Goal: Feedback & Contribution: Contribute content

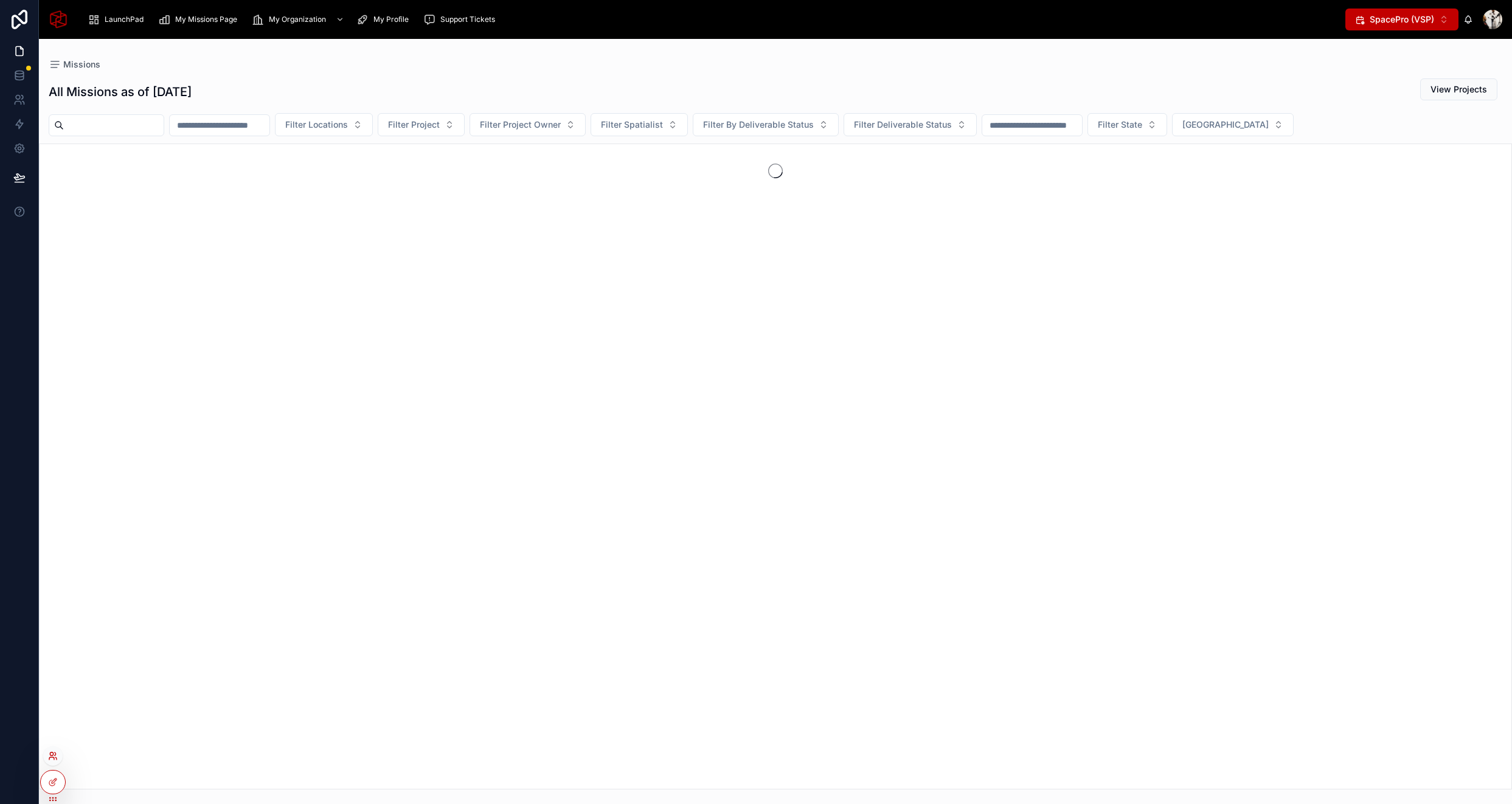
click at [48, 757] on icon at bounding box center [53, 756] width 10 height 10
click at [240, 530] on input "text" at bounding box center [270, 533] width 224 height 19
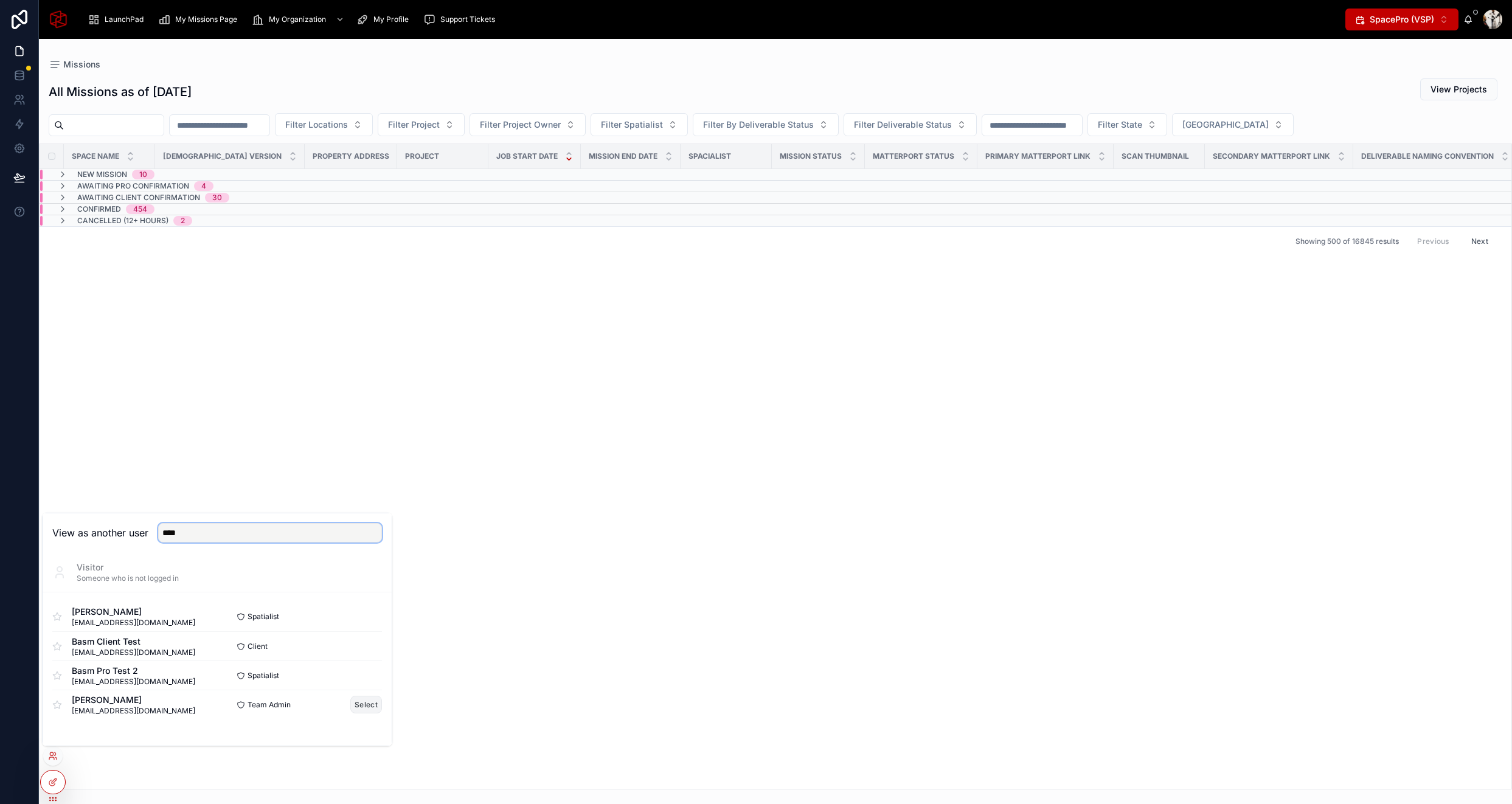
type input "****"
click at [357, 699] on button "Select" at bounding box center [366, 705] width 32 height 18
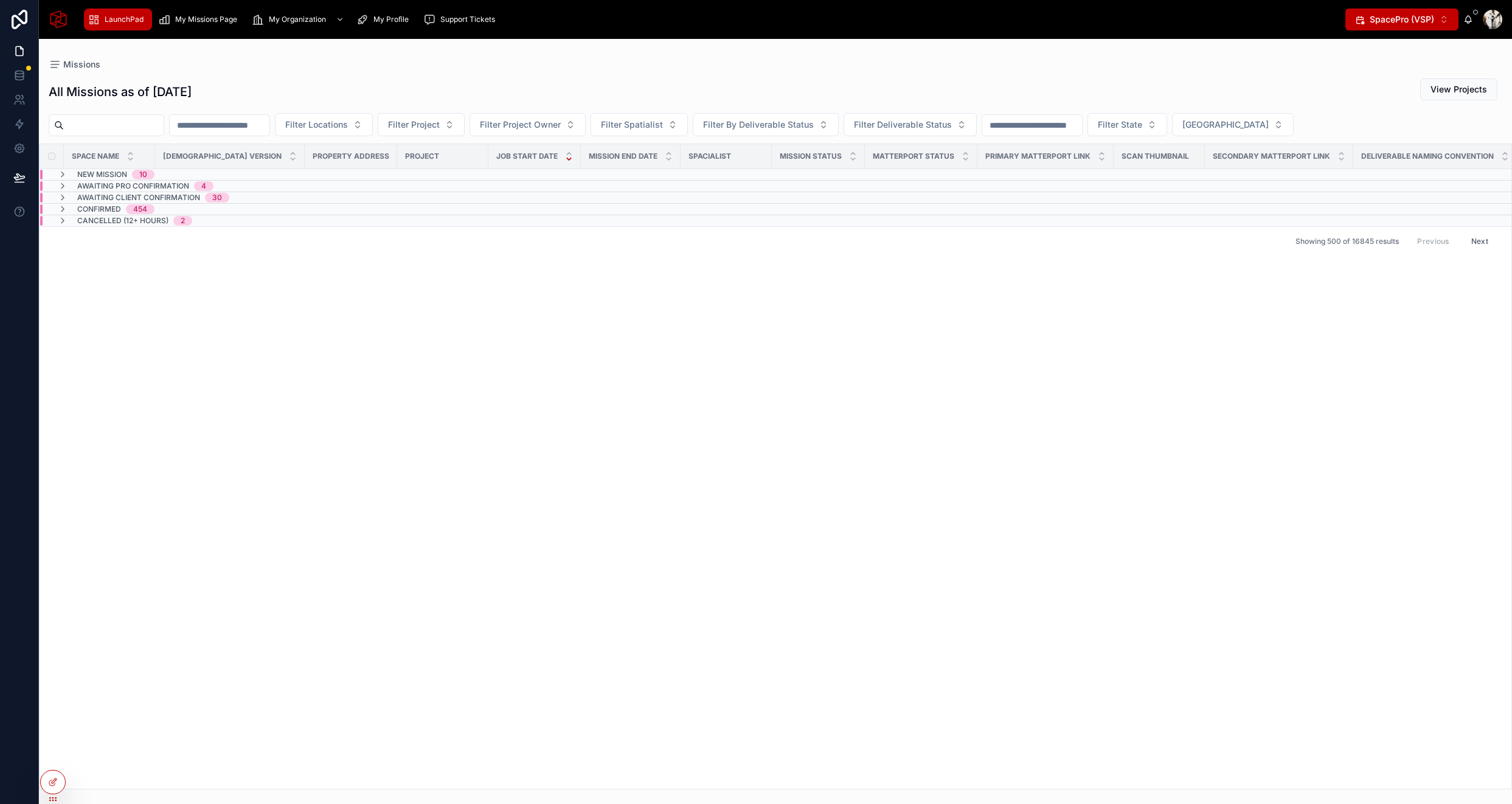
click at [122, 17] on span "LaunchPad" at bounding box center [123, 19] width 39 height 10
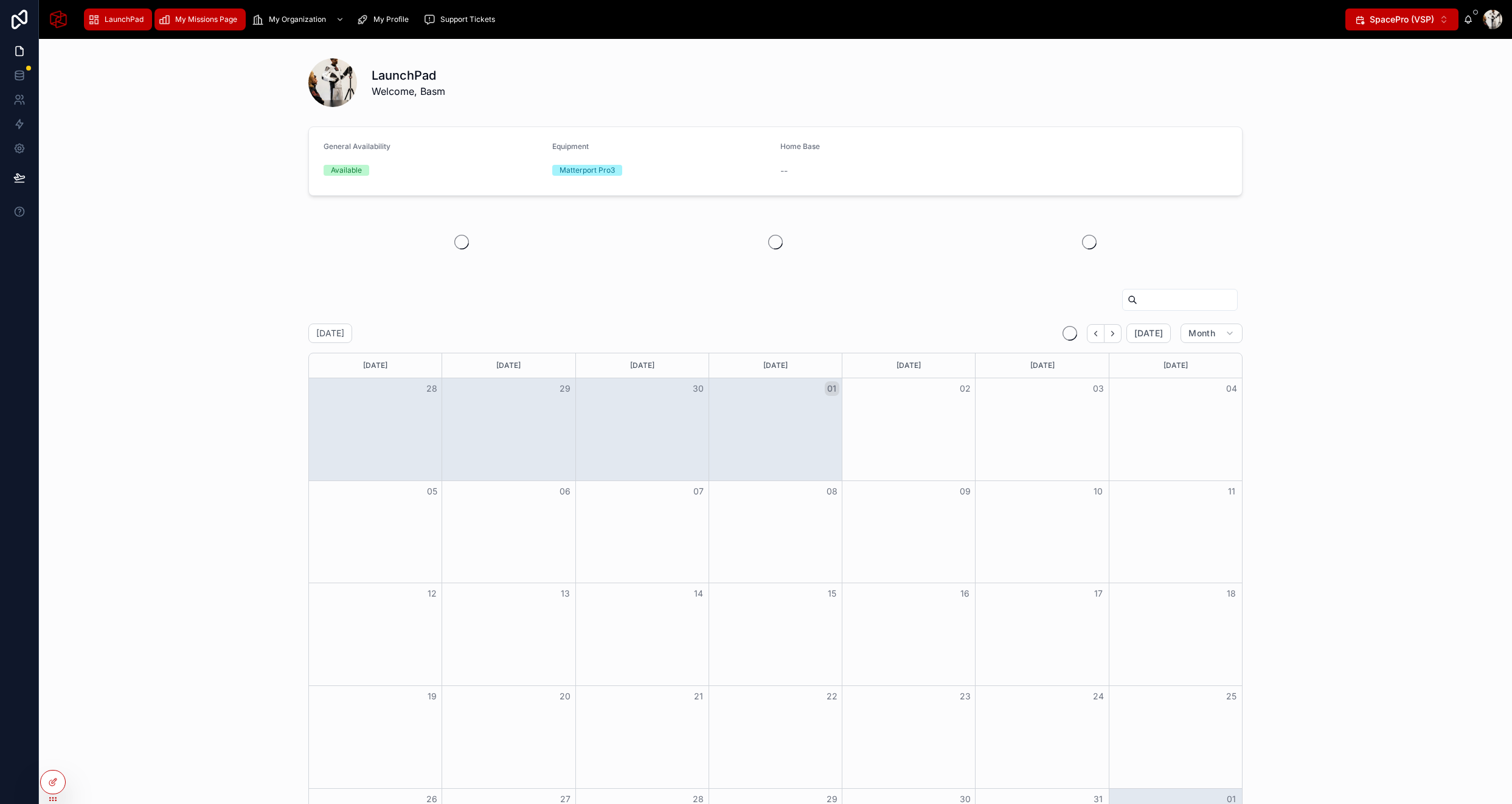
click at [180, 19] on span "My Missions Page" at bounding box center [206, 19] width 62 height 10
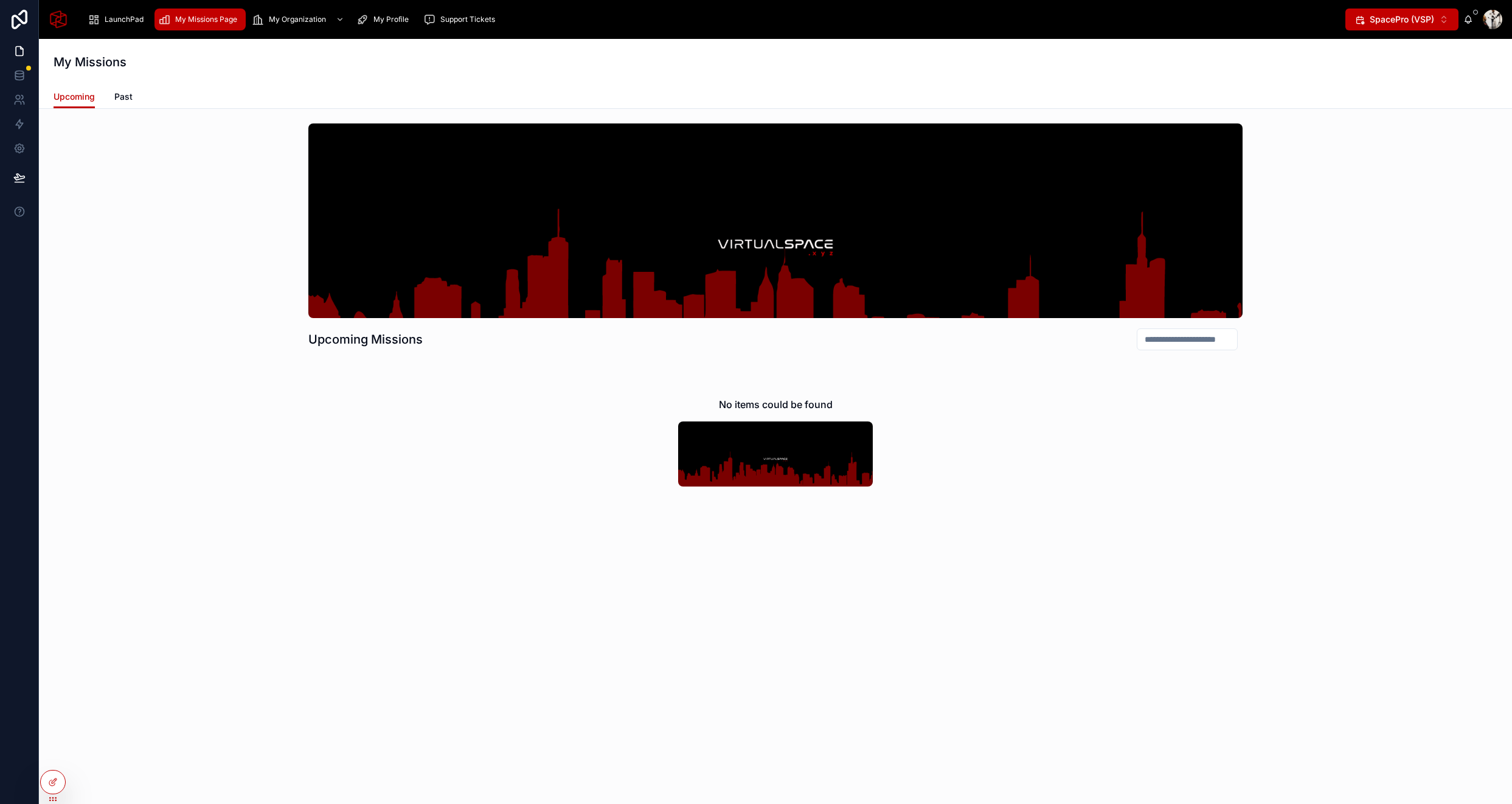
click at [1388, 28] on button "SpacePro (VSP) ⌥ 2" at bounding box center [1402, 19] width 113 height 22
click at [1385, 69] on span "SpaceStation (VSS)" at bounding box center [1388, 68] width 79 height 12
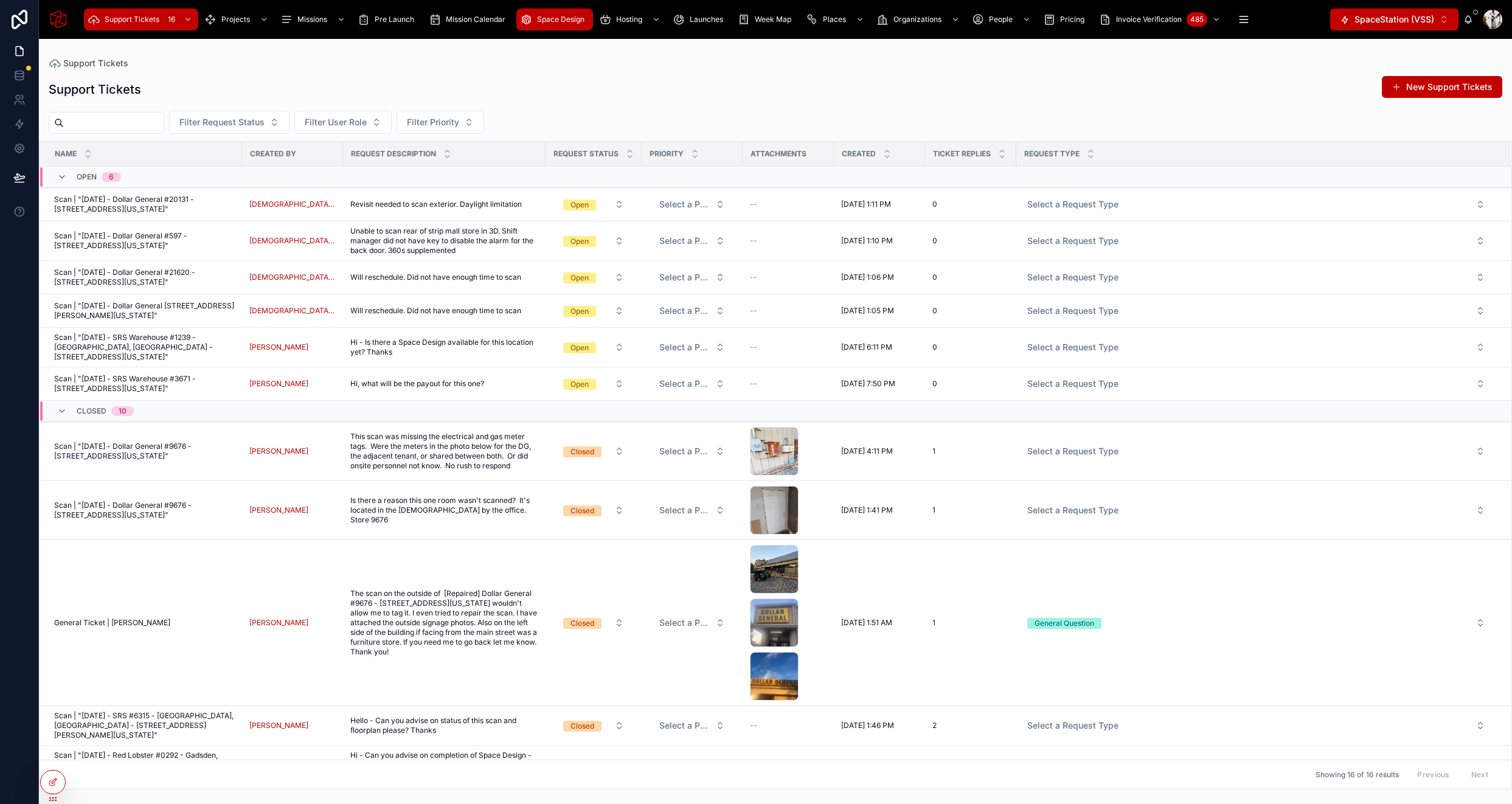
click at [544, 17] on span "Space Design" at bounding box center [561, 19] width 48 height 10
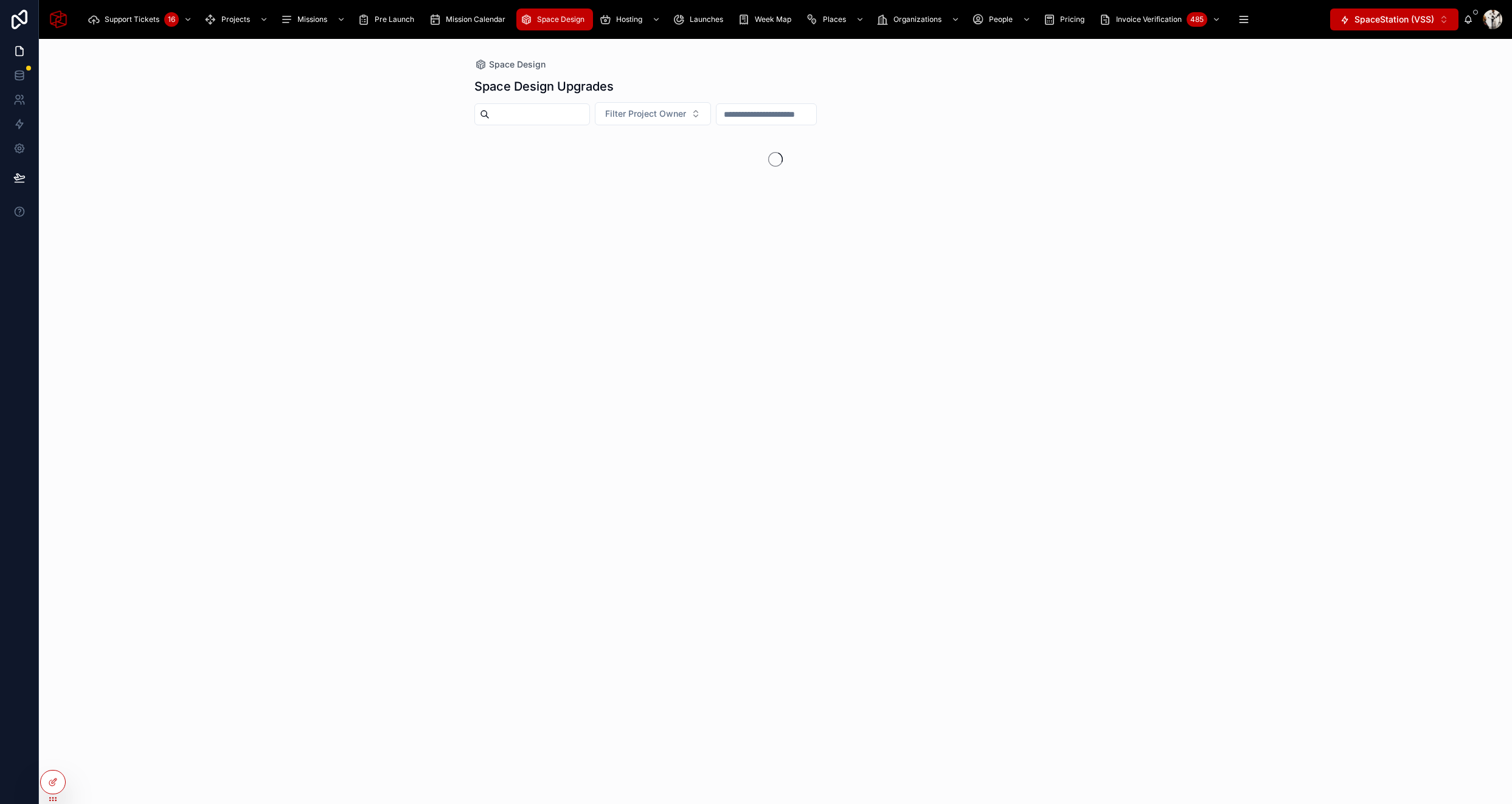
click at [558, 92] on h1 "Space Design Upgrades" at bounding box center [544, 86] width 139 height 17
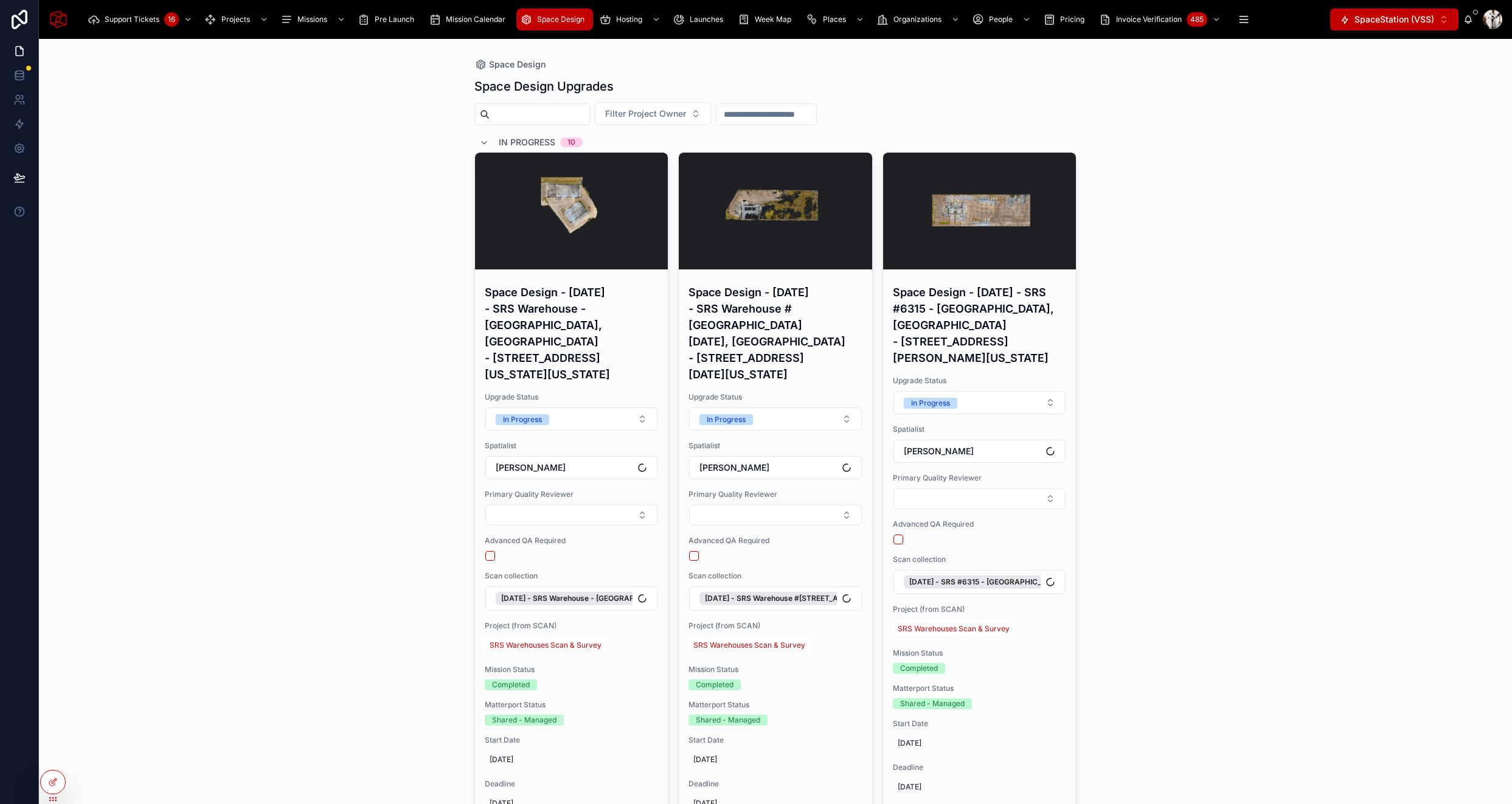
click at [548, 114] on input "text" at bounding box center [539, 114] width 100 height 17
click at [556, 114] on input "text" at bounding box center [539, 114] width 100 height 17
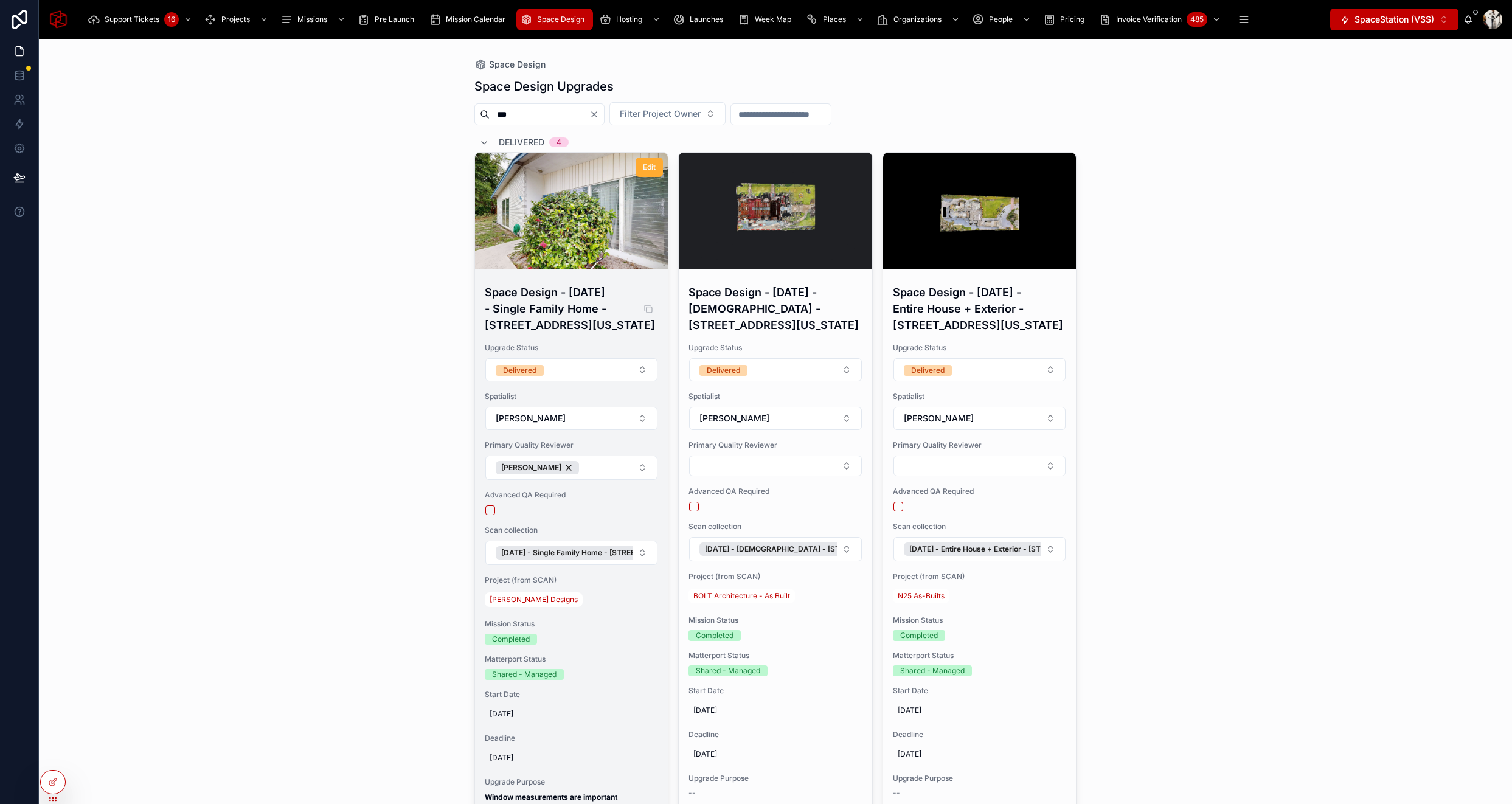
type input "***"
click at [546, 313] on h4 "Space Design - [DATE] - Single Family Home - [STREET_ADDRESS][US_STATE]" at bounding box center [572, 309] width 174 height 49
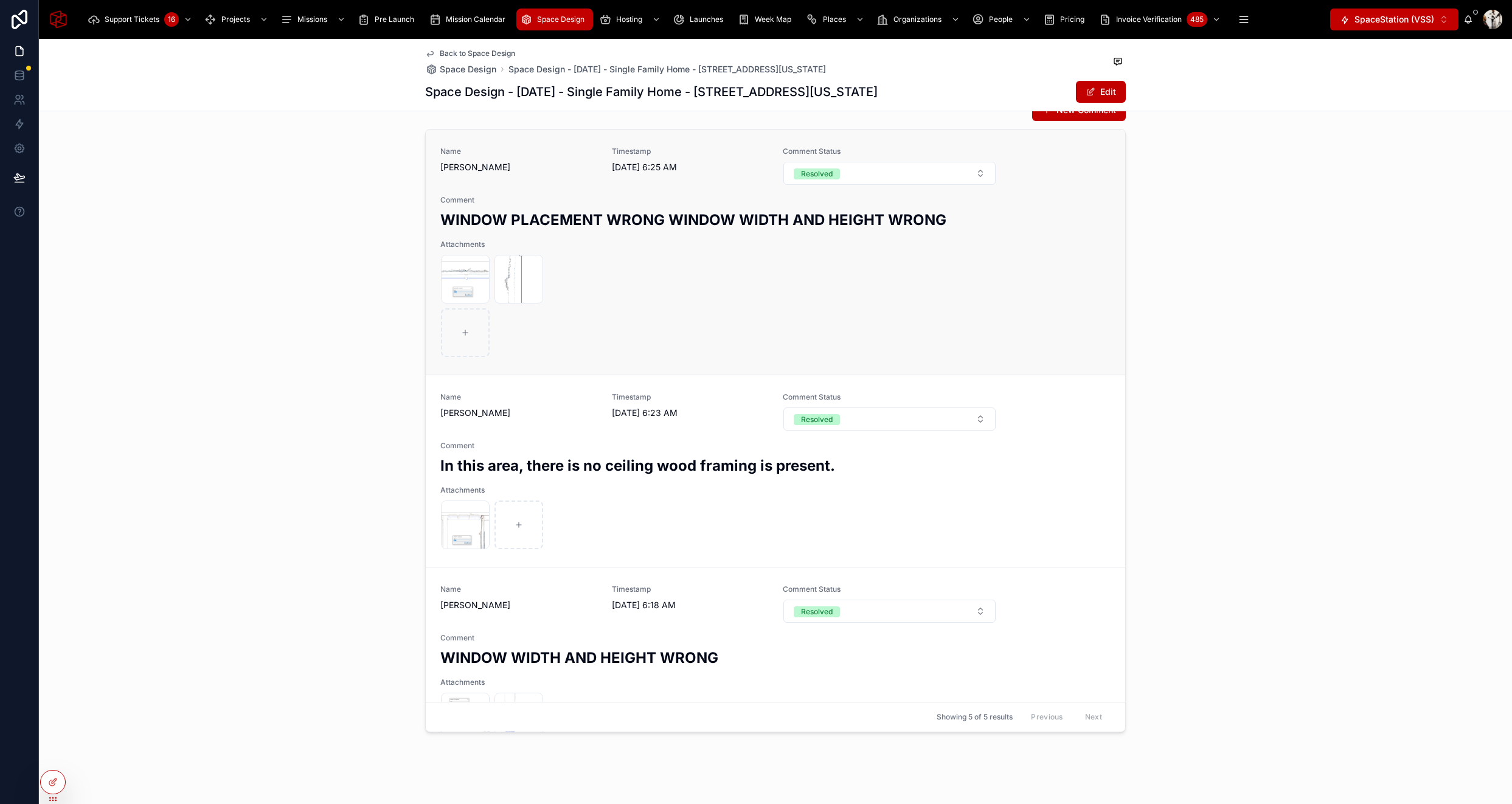
scroll to position [967, 0]
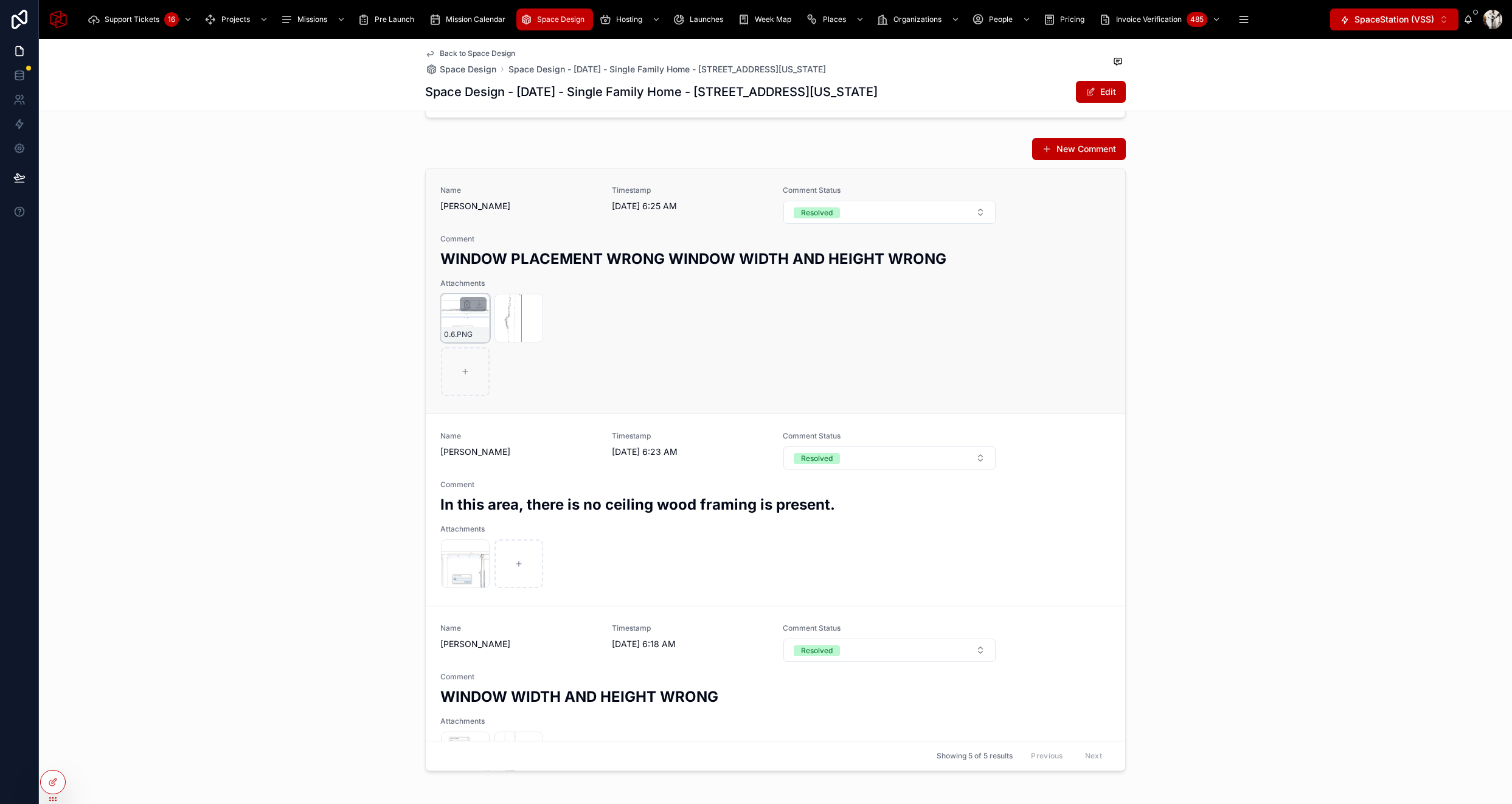
click at [452, 308] on div "0.6 .PNG" at bounding box center [465, 318] width 49 height 49
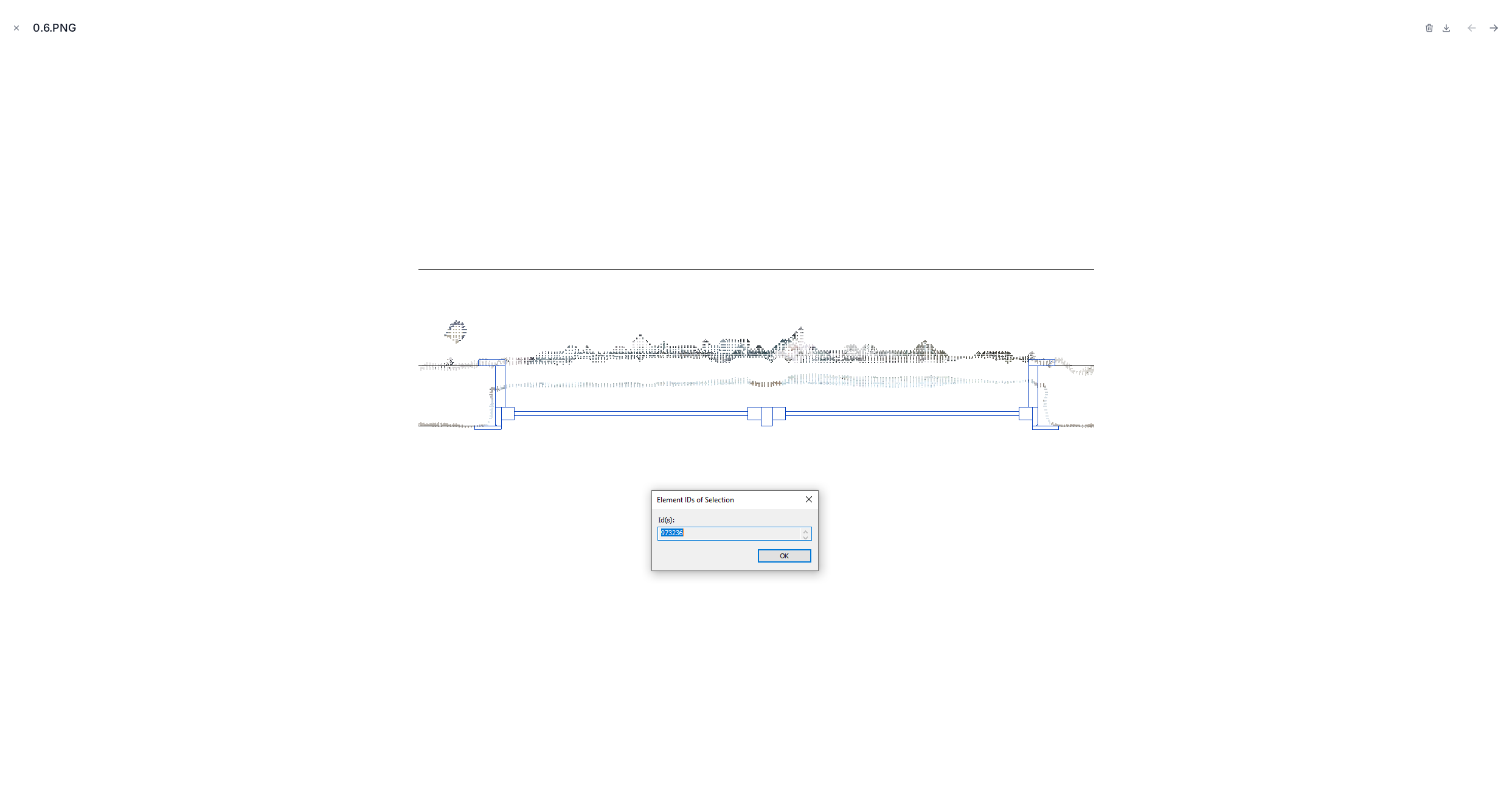
click at [728, 236] on img at bounding box center [756, 423] width 676 height 408
click at [12, 29] on icon "Close modal" at bounding box center [16, 28] width 9 height 9
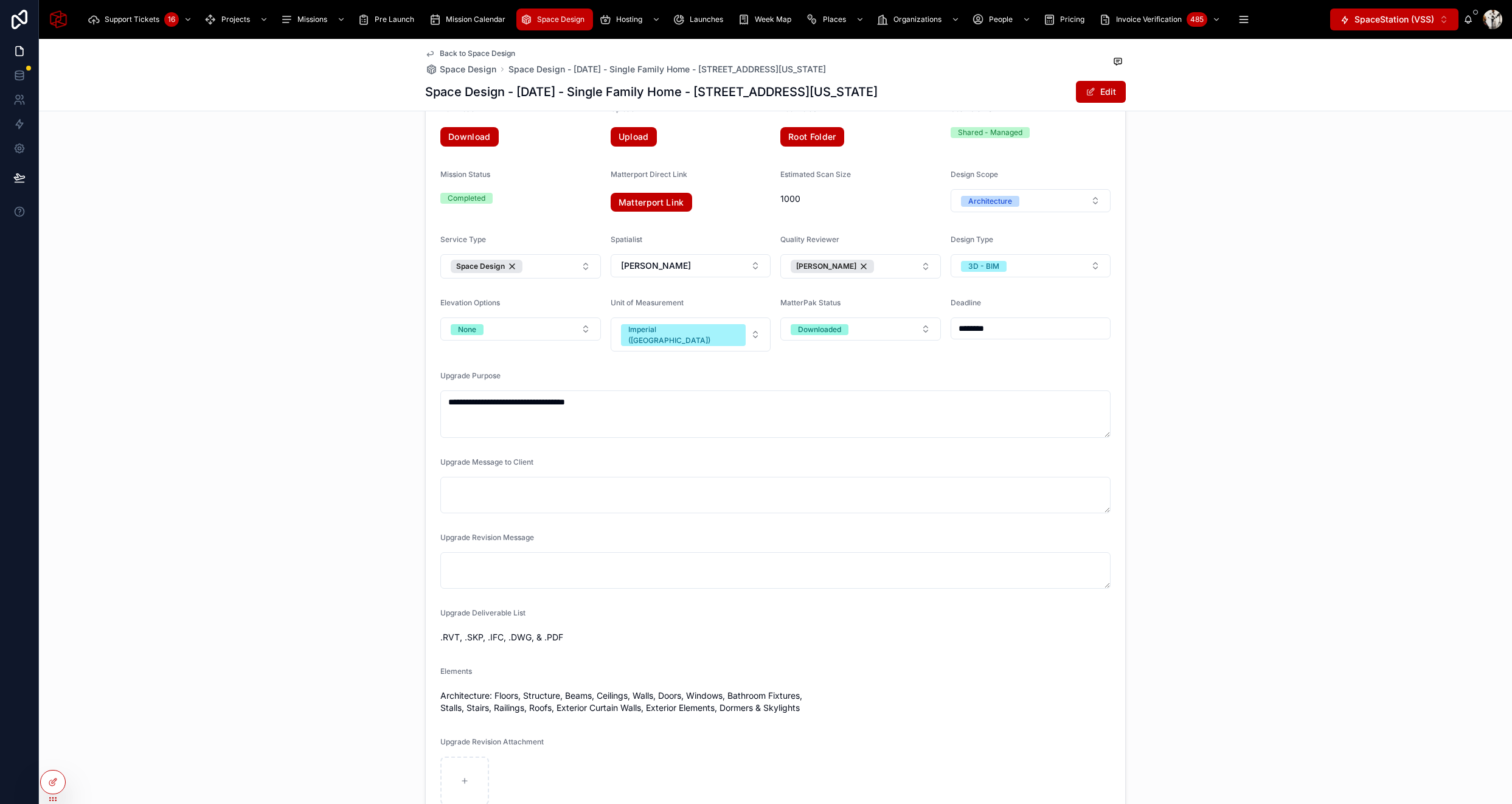
scroll to position [153, 0]
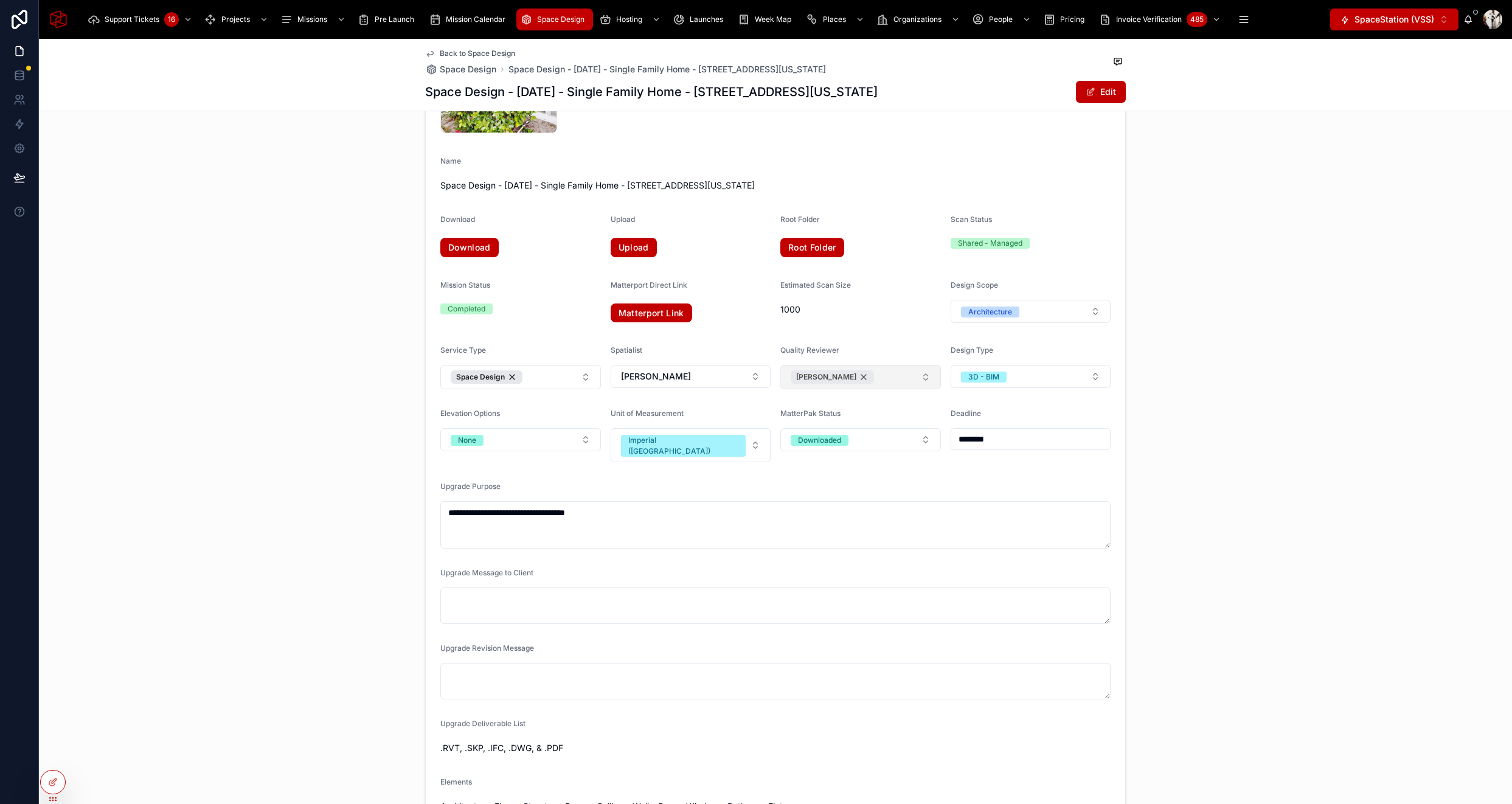
click at [849, 377] on div "[PERSON_NAME]" at bounding box center [832, 377] width 84 height 14
click at [1225, 429] on div "**********" at bounding box center [775, 454] width 1473 height 963
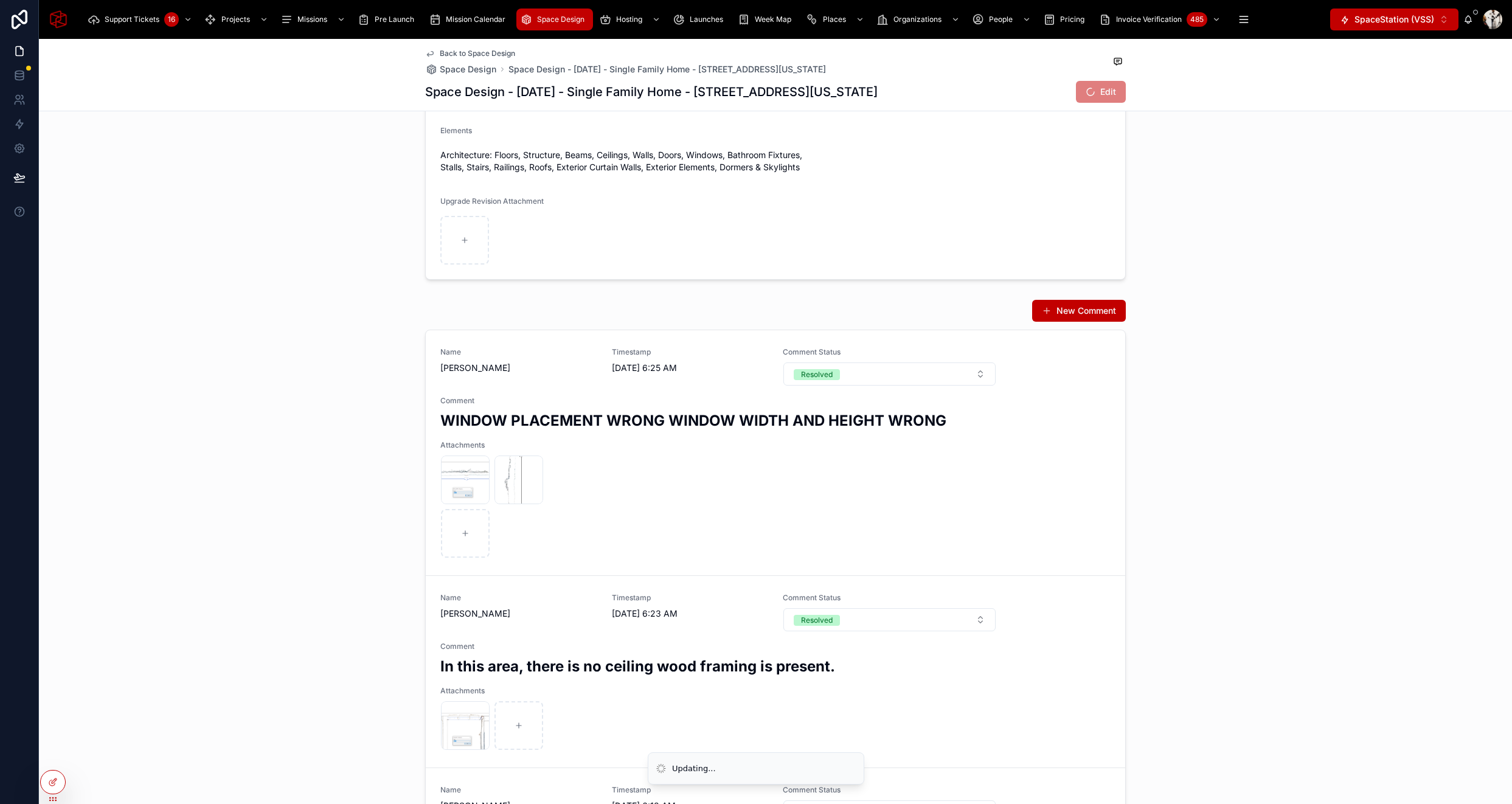
scroll to position [809, 0]
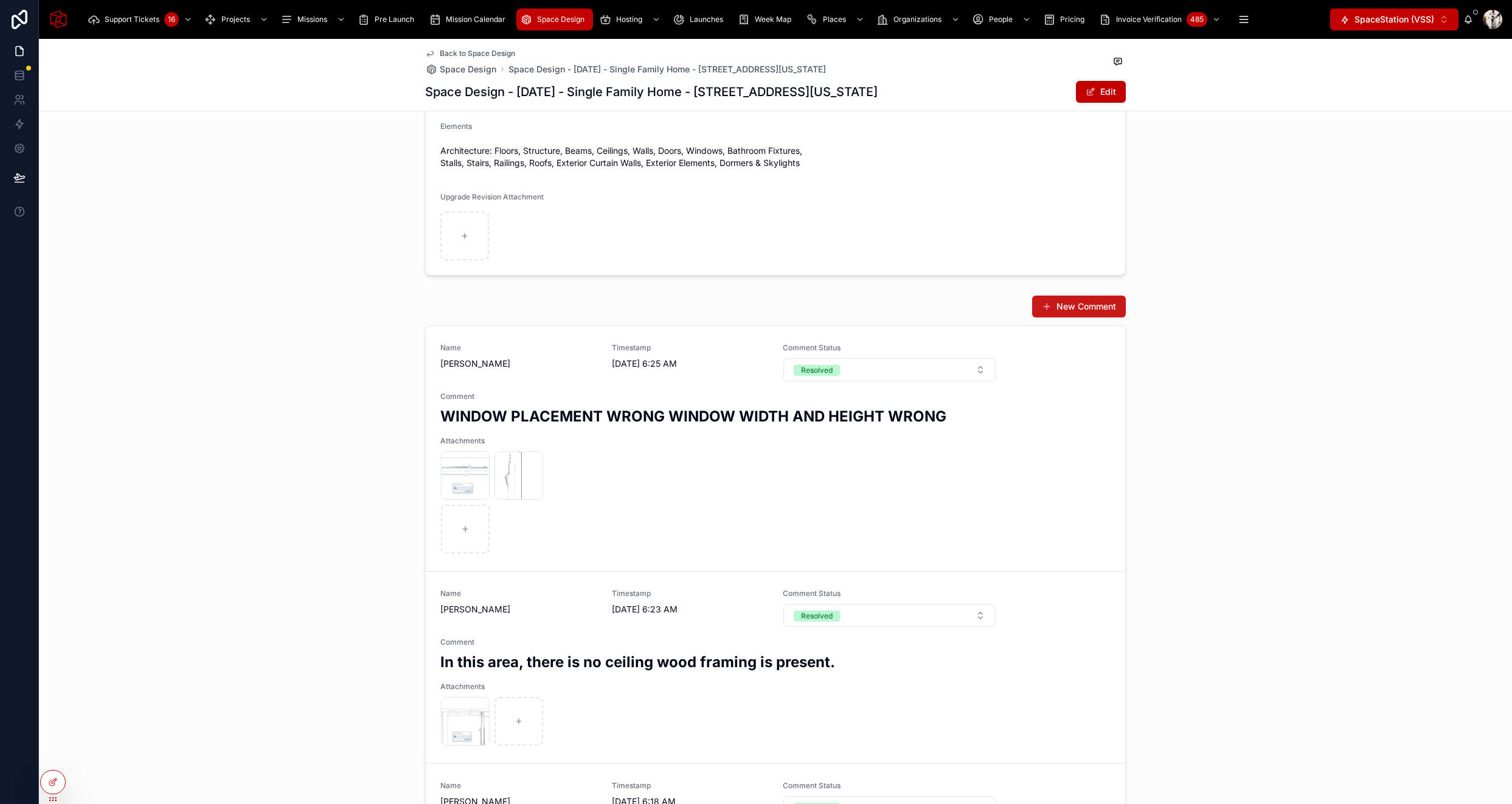
click at [1075, 296] on button "New Comment" at bounding box center [1079, 306] width 94 height 22
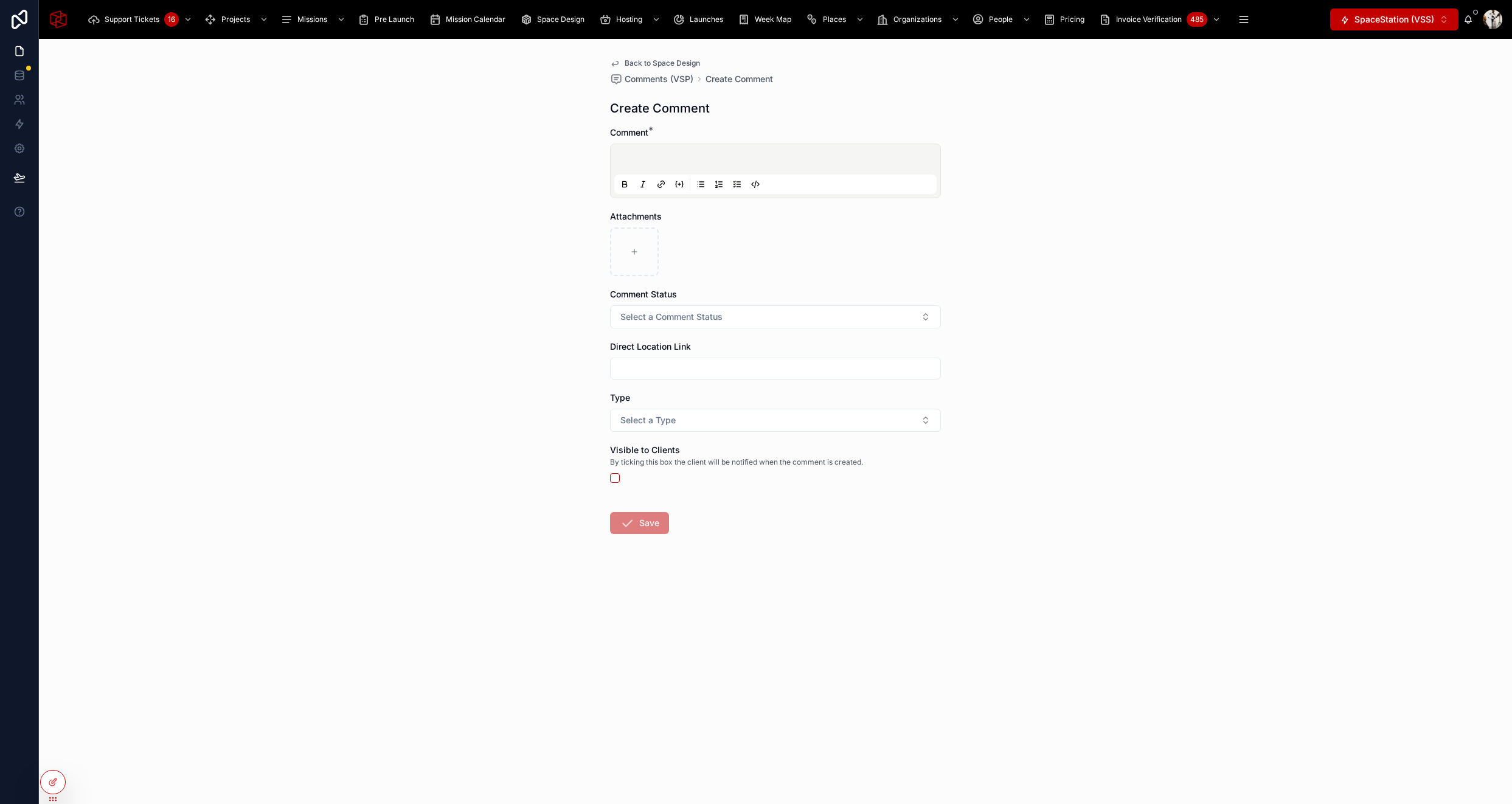
click at [652, 145] on div at bounding box center [775, 171] width 331 height 55
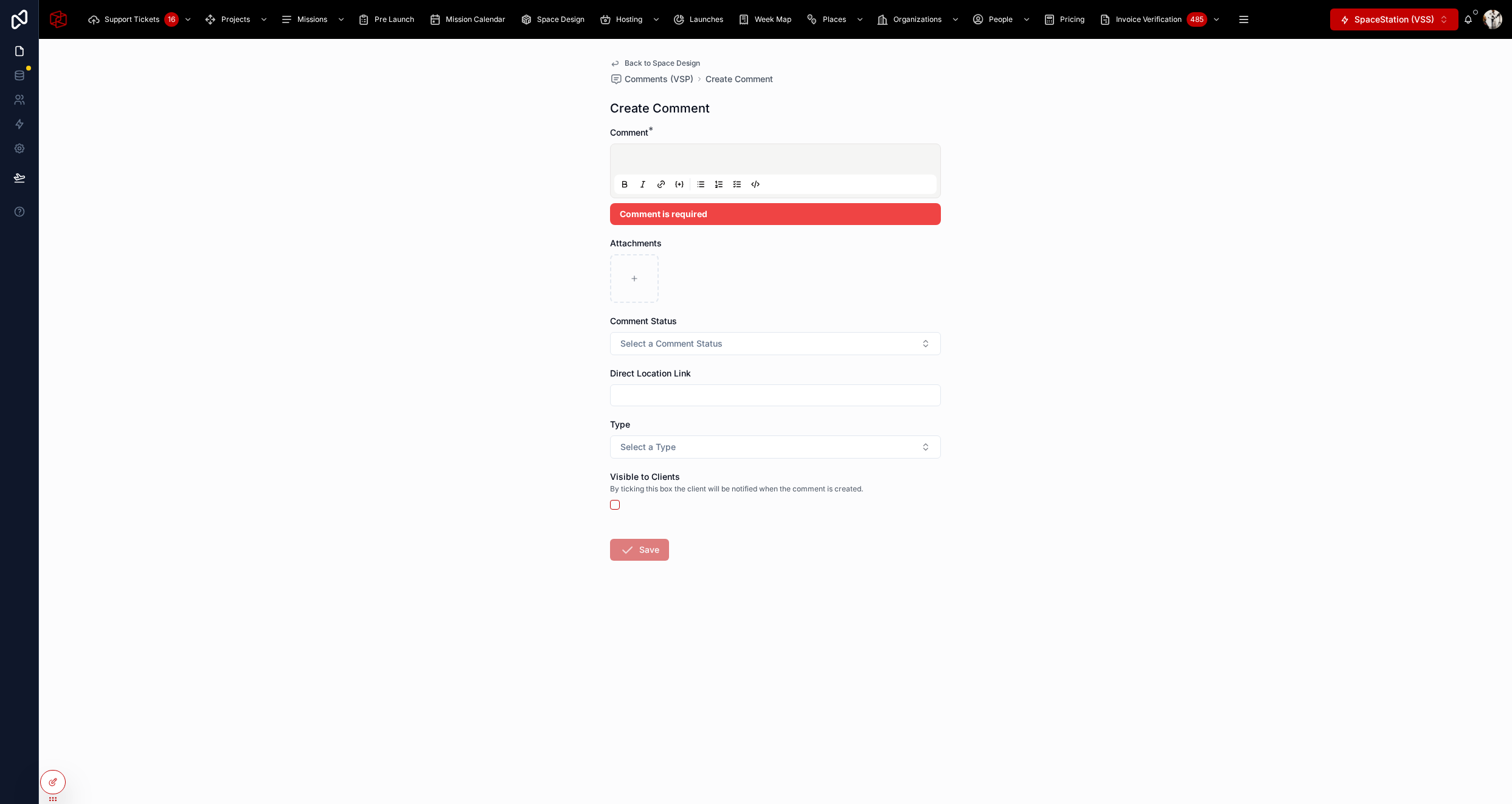
click at [650, 159] on p at bounding box center [778, 161] width 323 height 12
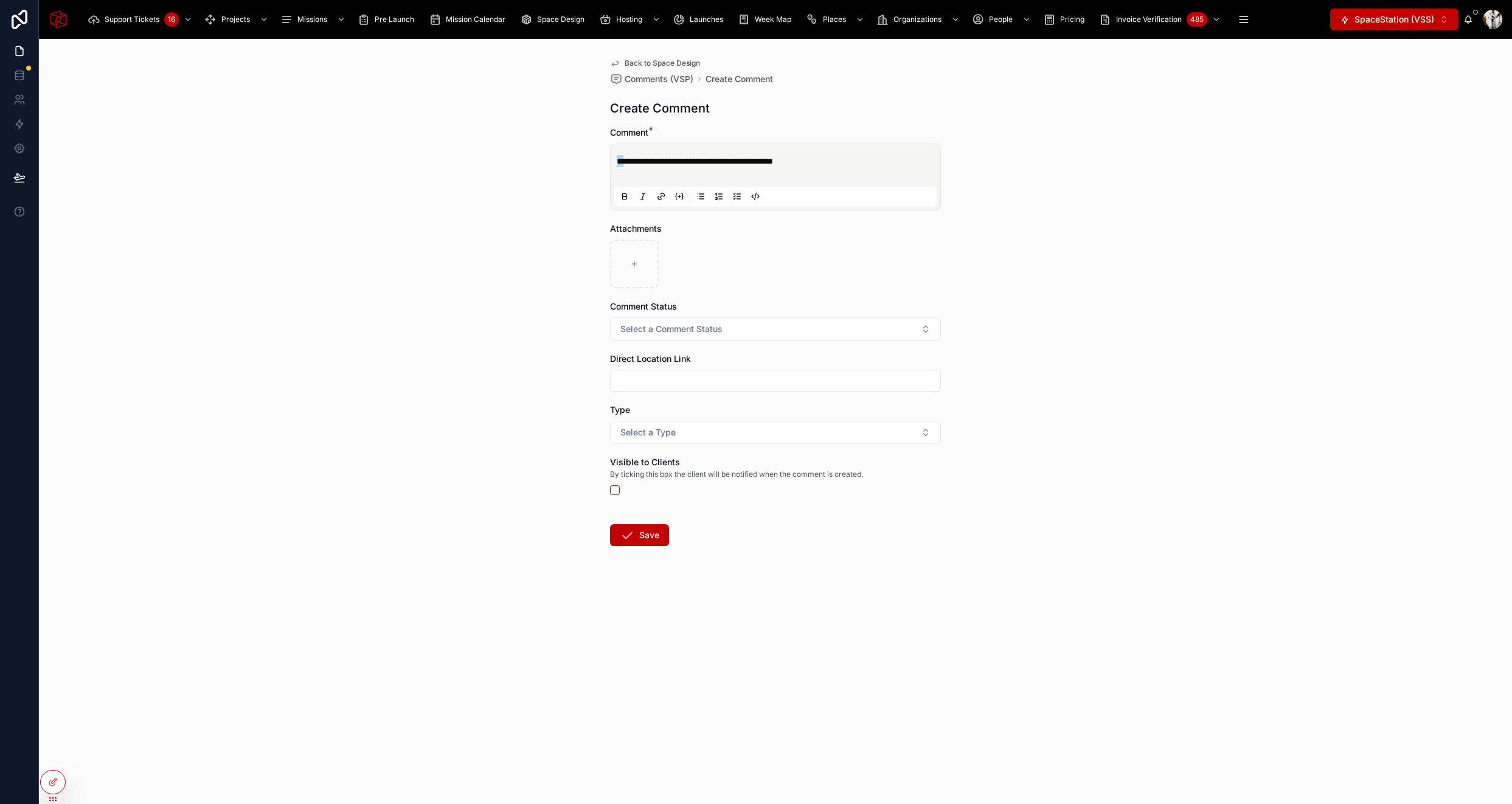
drag, startPoint x: 621, startPoint y: 165, endPoint x: 586, endPoint y: 151, distance: 37.7
click at [586, 151] on div "**********" at bounding box center [775, 422] width 1473 height 766
click at [630, 261] on icon at bounding box center [634, 264] width 9 height 9
type input "**********"
click at [893, 326] on button "Select a Comment Status" at bounding box center [775, 329] width 331 height 23
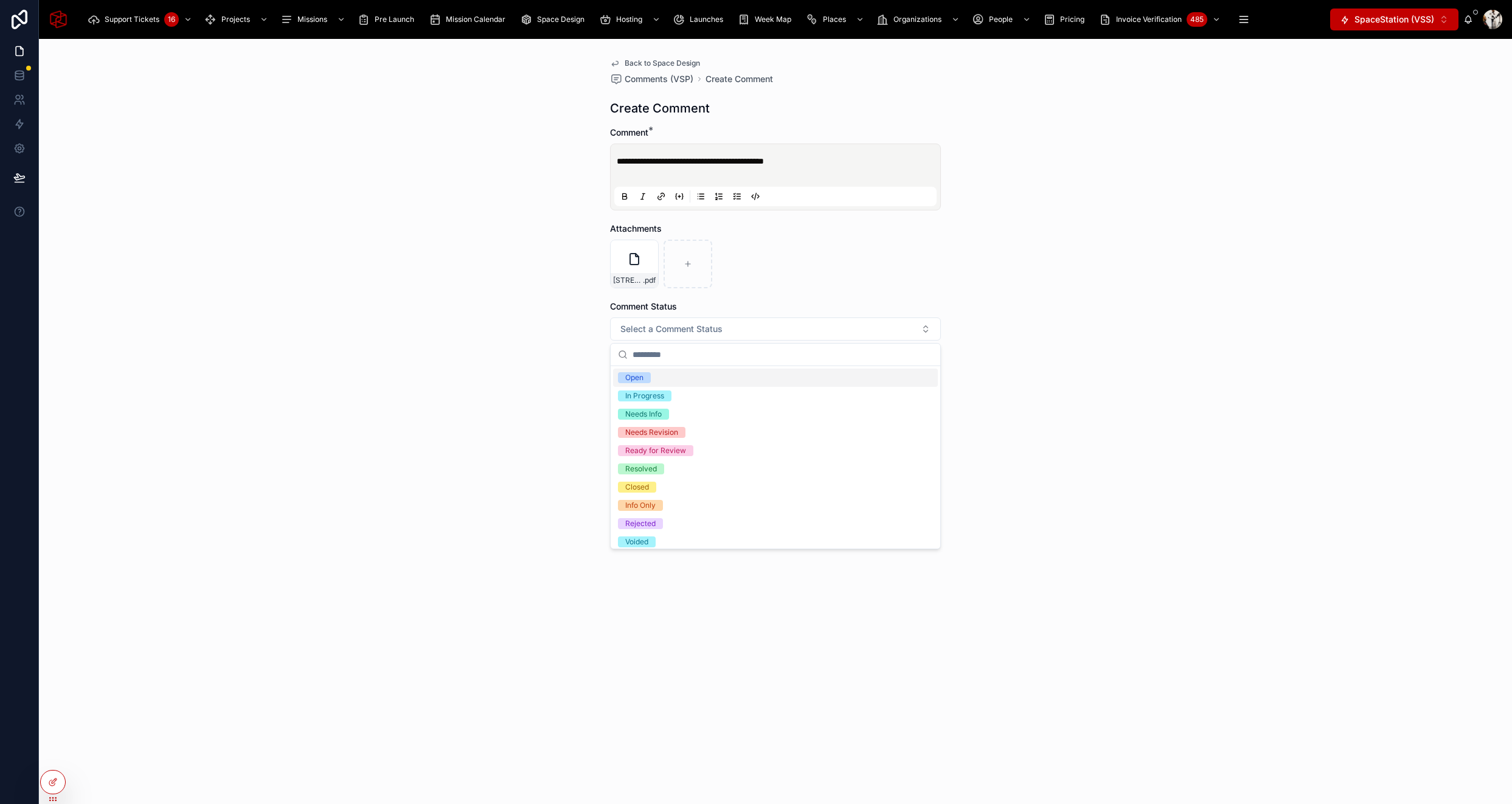
click at [789, 379] on div "Open" at bounding box center [776, 378] width 325 height 18
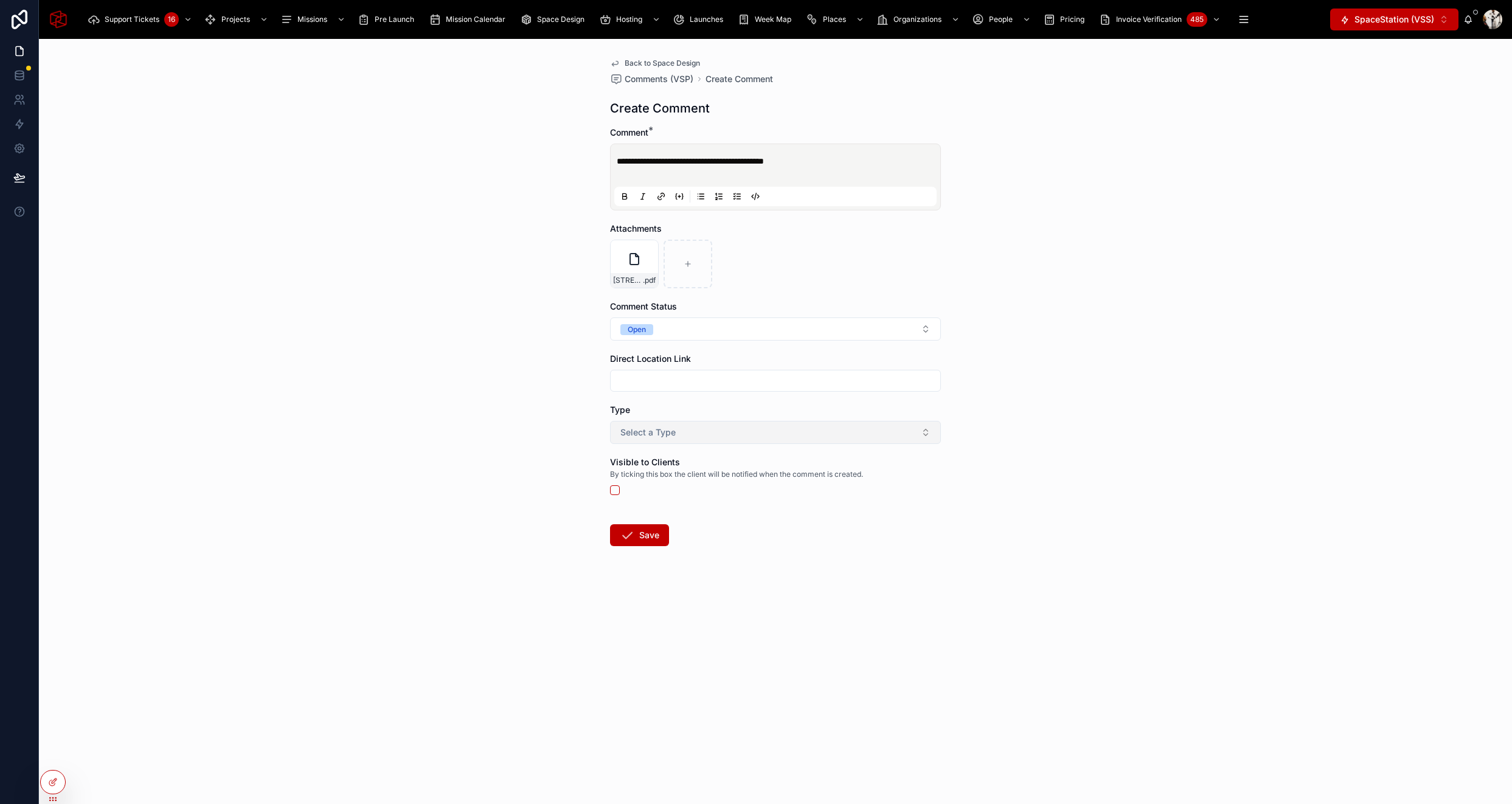
click at [784, 437] on button "Select a Type" at bounding box center [775, 432] width 331 height 23
click at [755, 477] on div "Issue" at bounding box center [776, 481] width 325 height 18
click at [648, 538] on button "Save" at bounding box center [640, 535] width 59 height 22
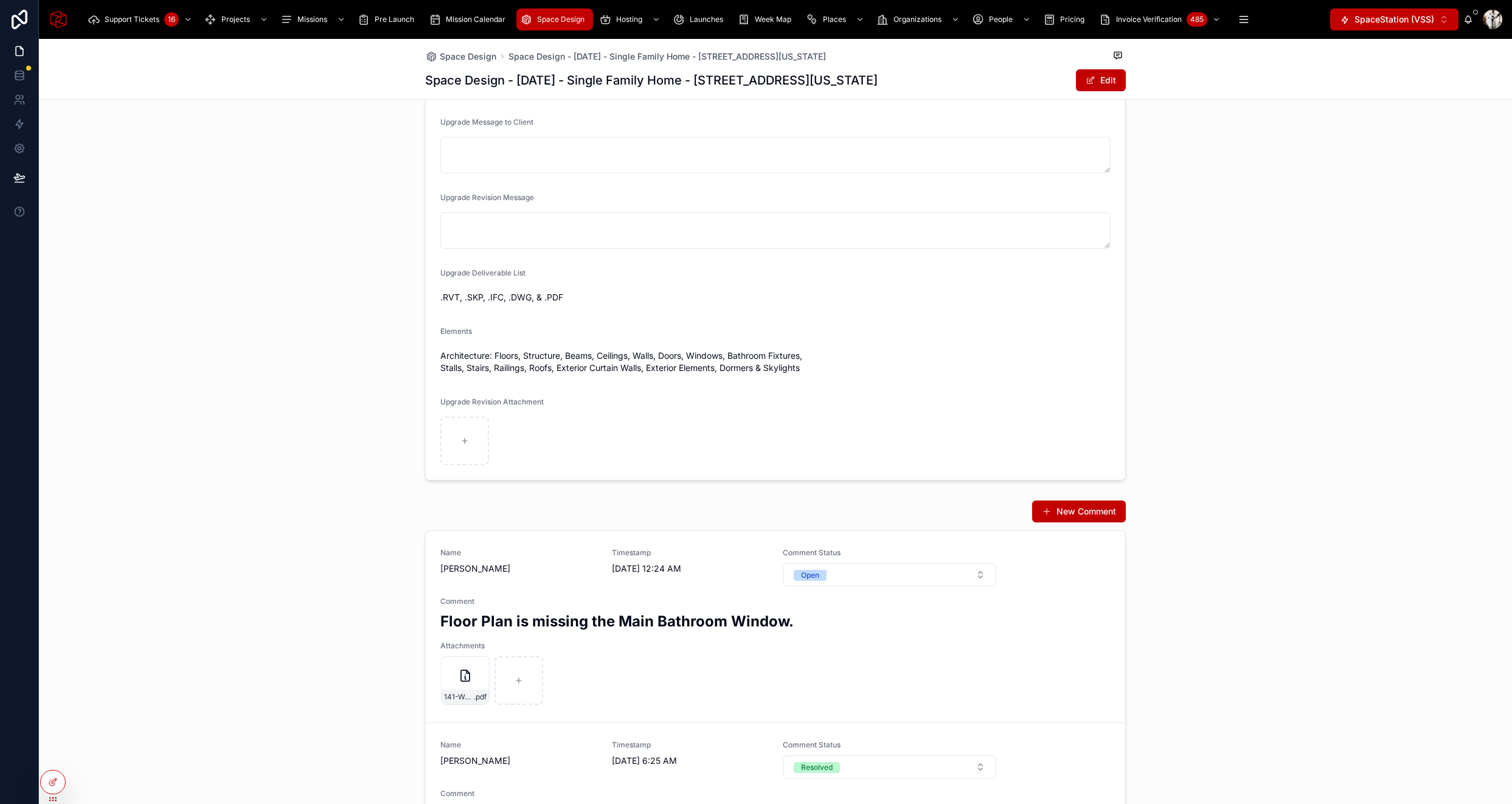
scroll to position [577, 0]
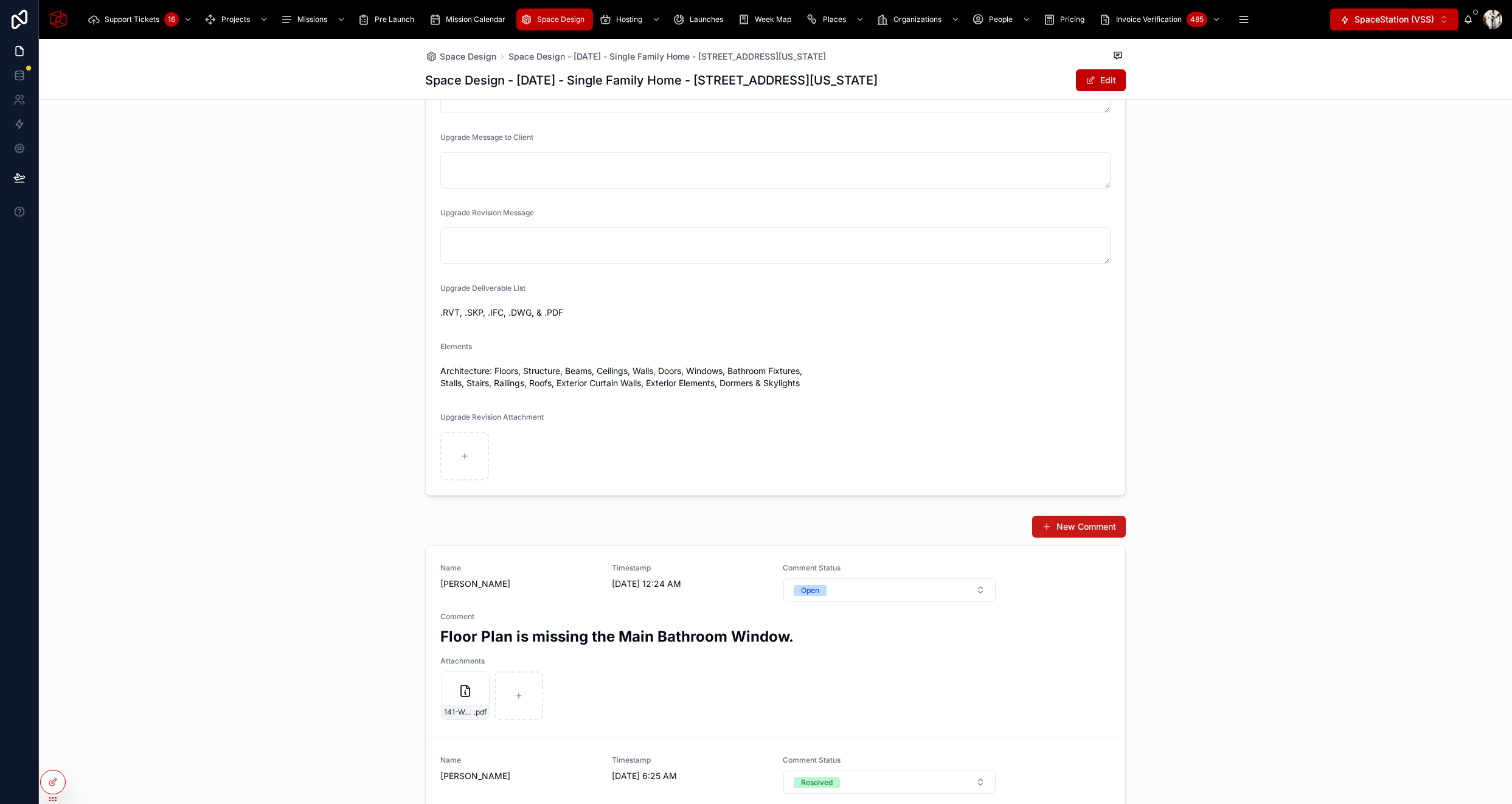
click at [1060, 516] on button "New Comment" at bounding box center [1079, 527] width 94 height 22
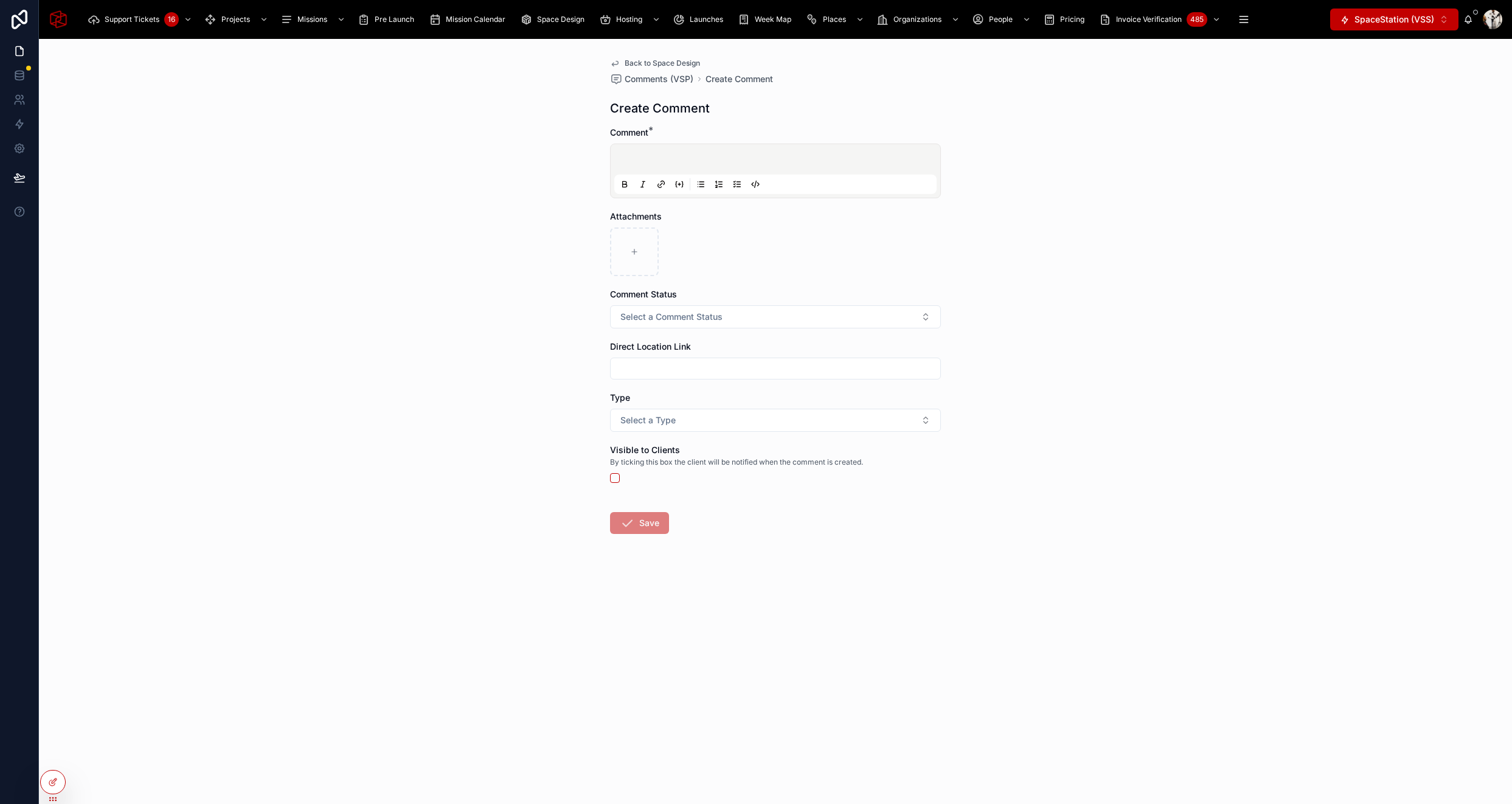
click at [714, 153] on div at bounding box center [775, 171] width 323 height 46
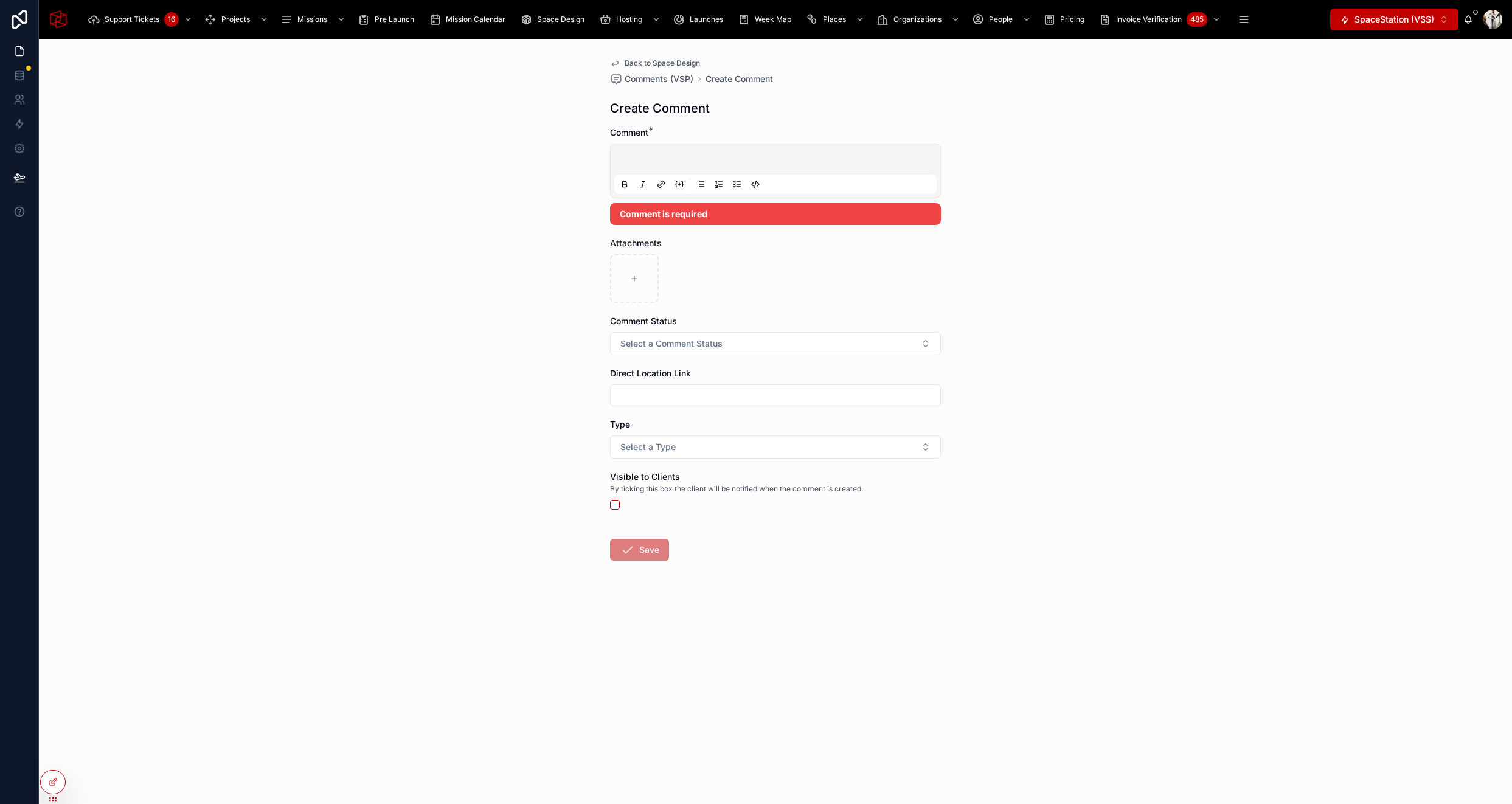
click at [707, 162] on p at bounding box center [778, 161] width 323 height 12
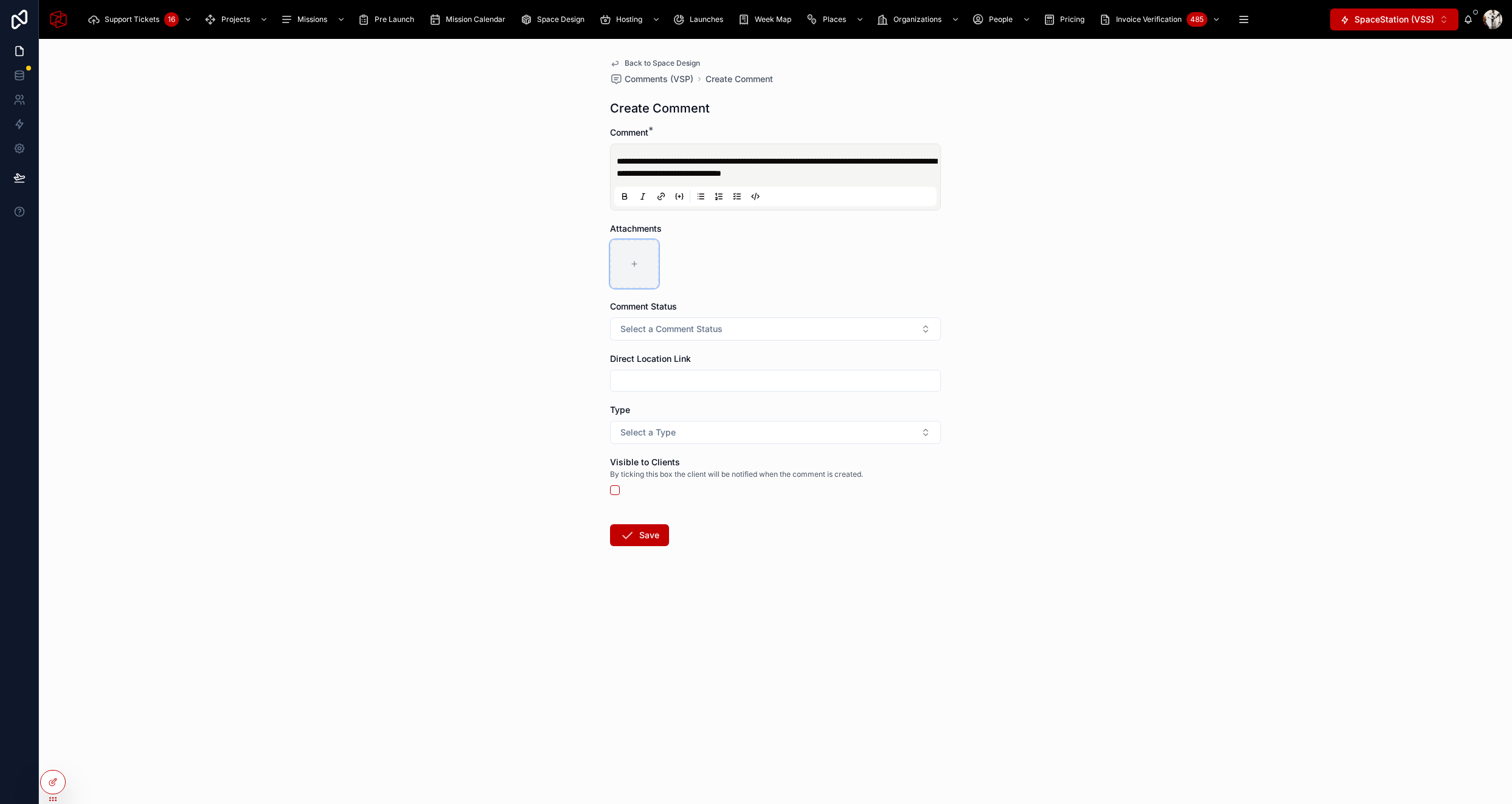
click at [627, 261] on div at bounding box center [634, 264] width 49 height 49
type input "**********"
click at [778, 320] on button "Select a Comment Status" at bounding box center [775, 329] width 331 height 23
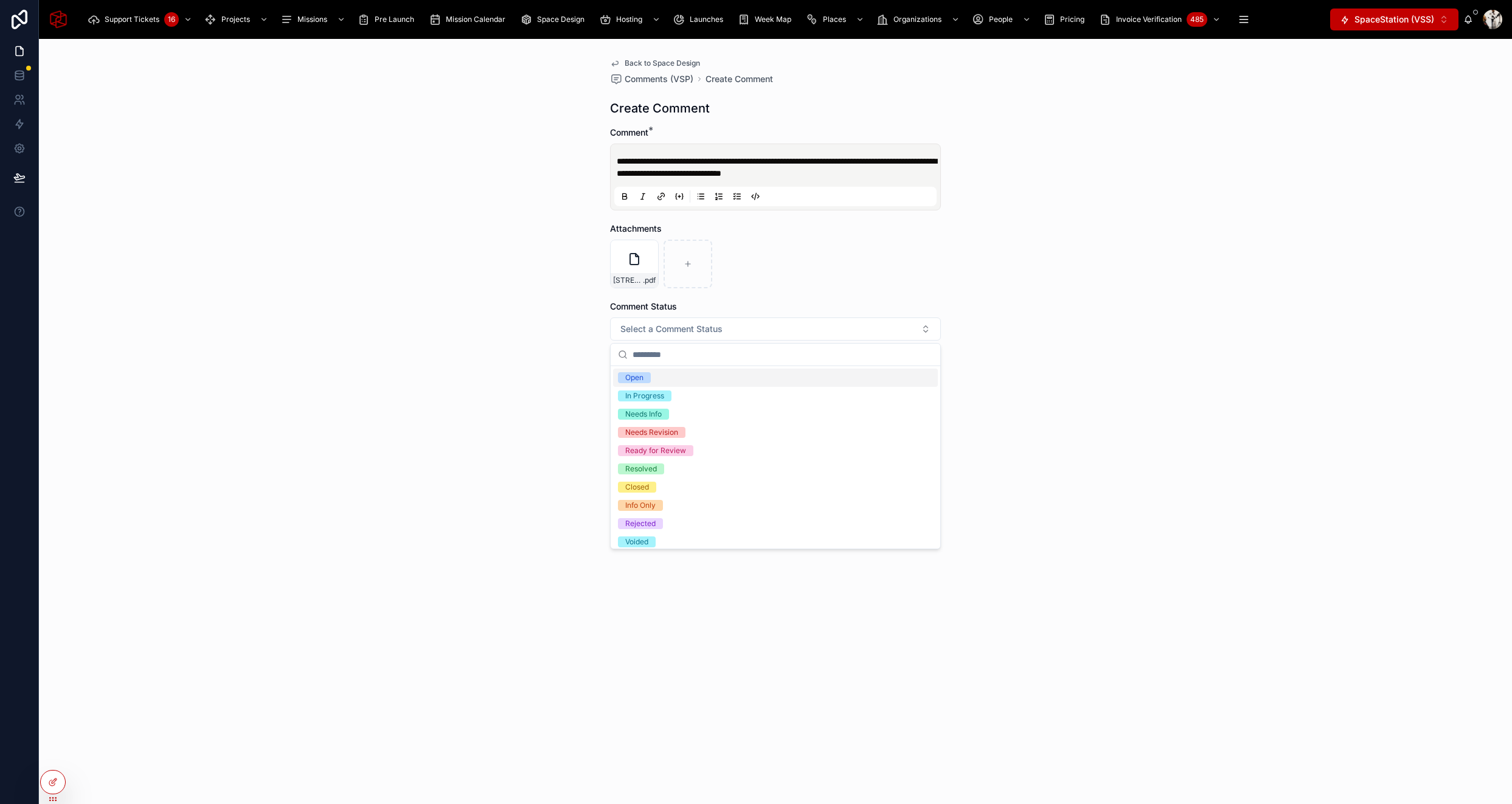
click at [719, 376] on div "Open" at bounding box center [776, 378] width 325 height 18
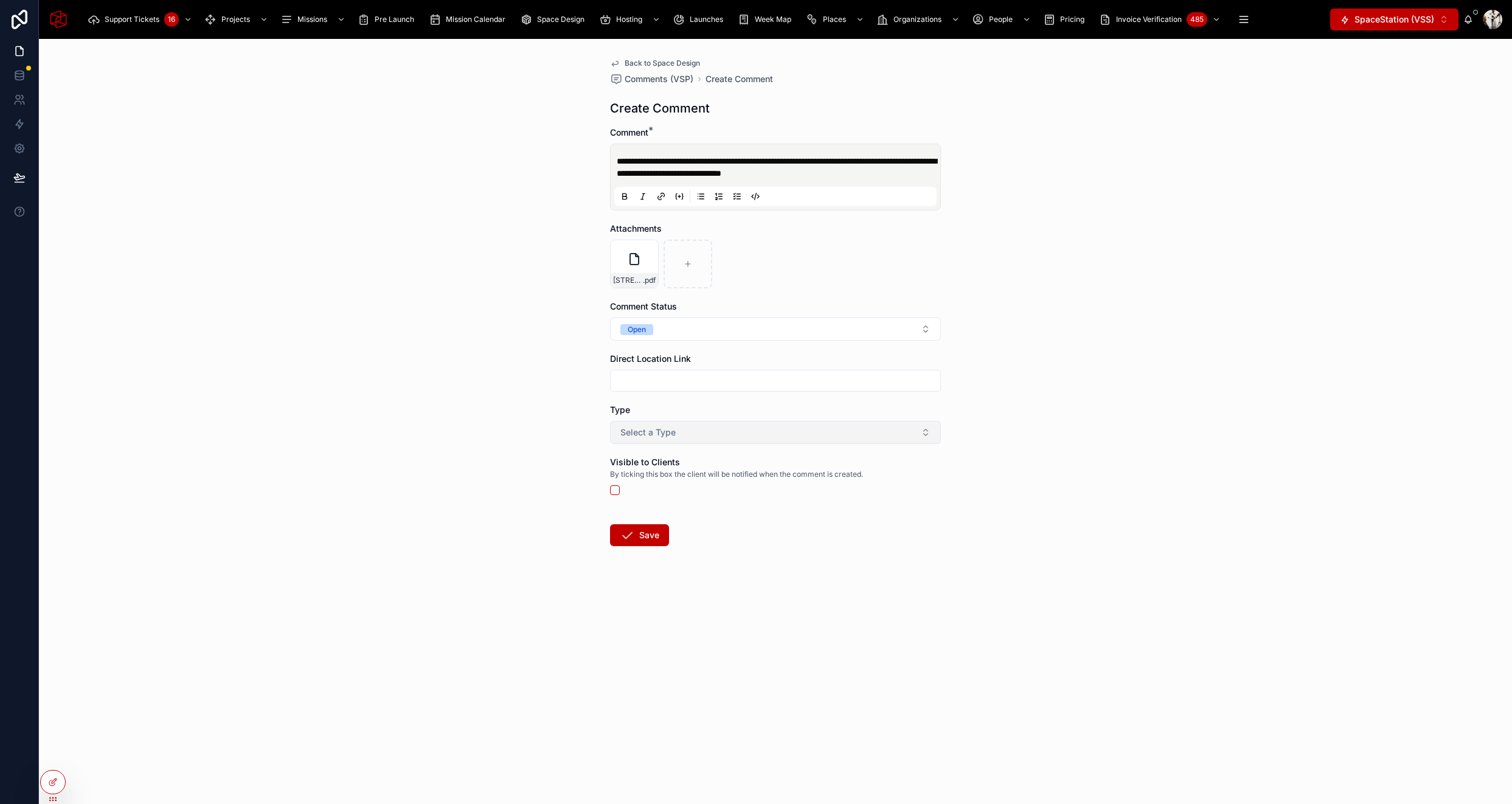
click at [744, 437] on button "Select a Type" at bounding box center [775, 432] width 331 height 23
click at [714, 480] on div "Issue" at bounding box center [776, 481] width 325 height 18
click at [644, 539] on button "Save" at bounding box center [640, 535] width 59 height 22
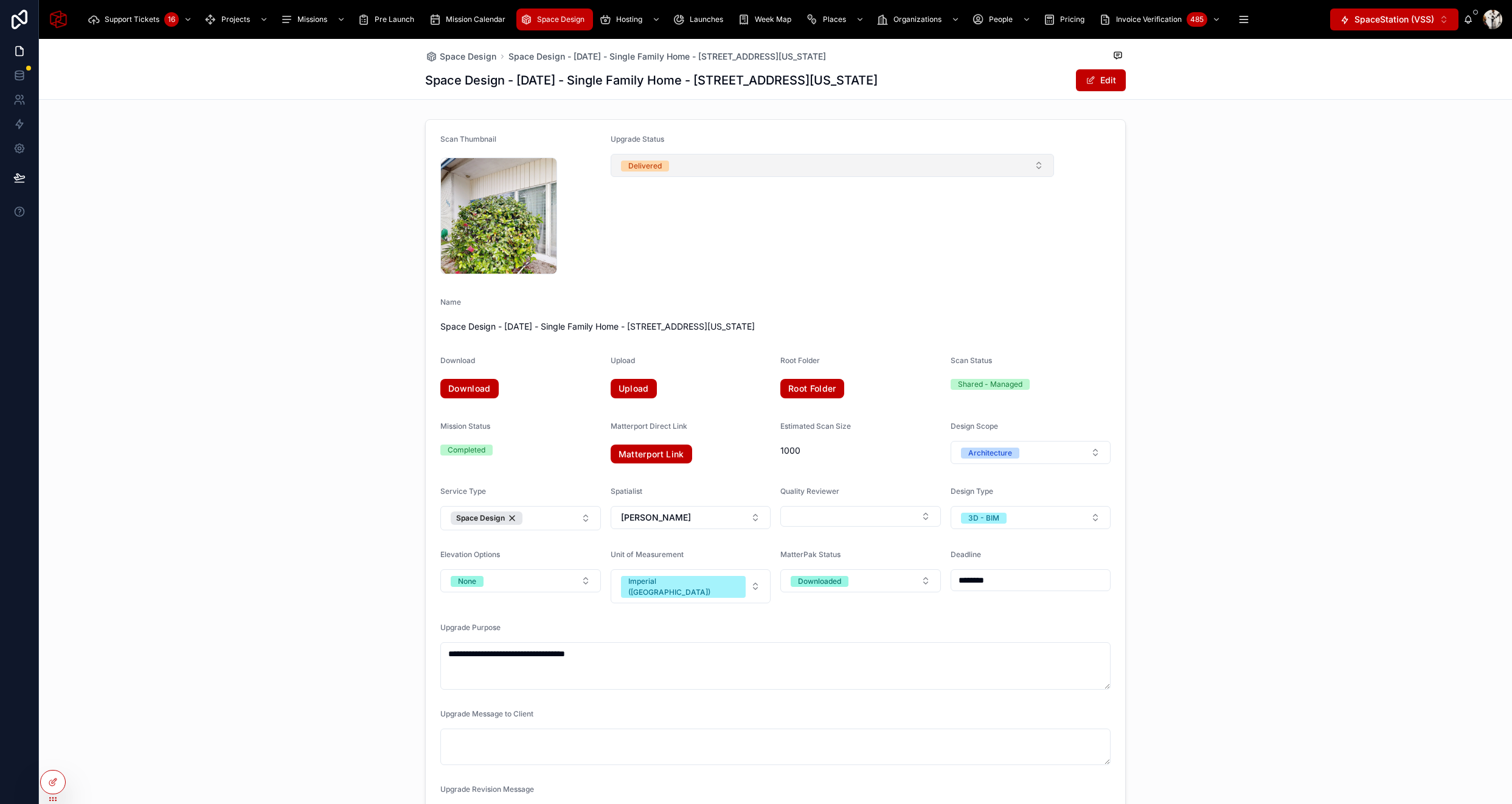
click at [746, 163] on button "Delivered" at bounding box center [832, 165] width 444 height 23
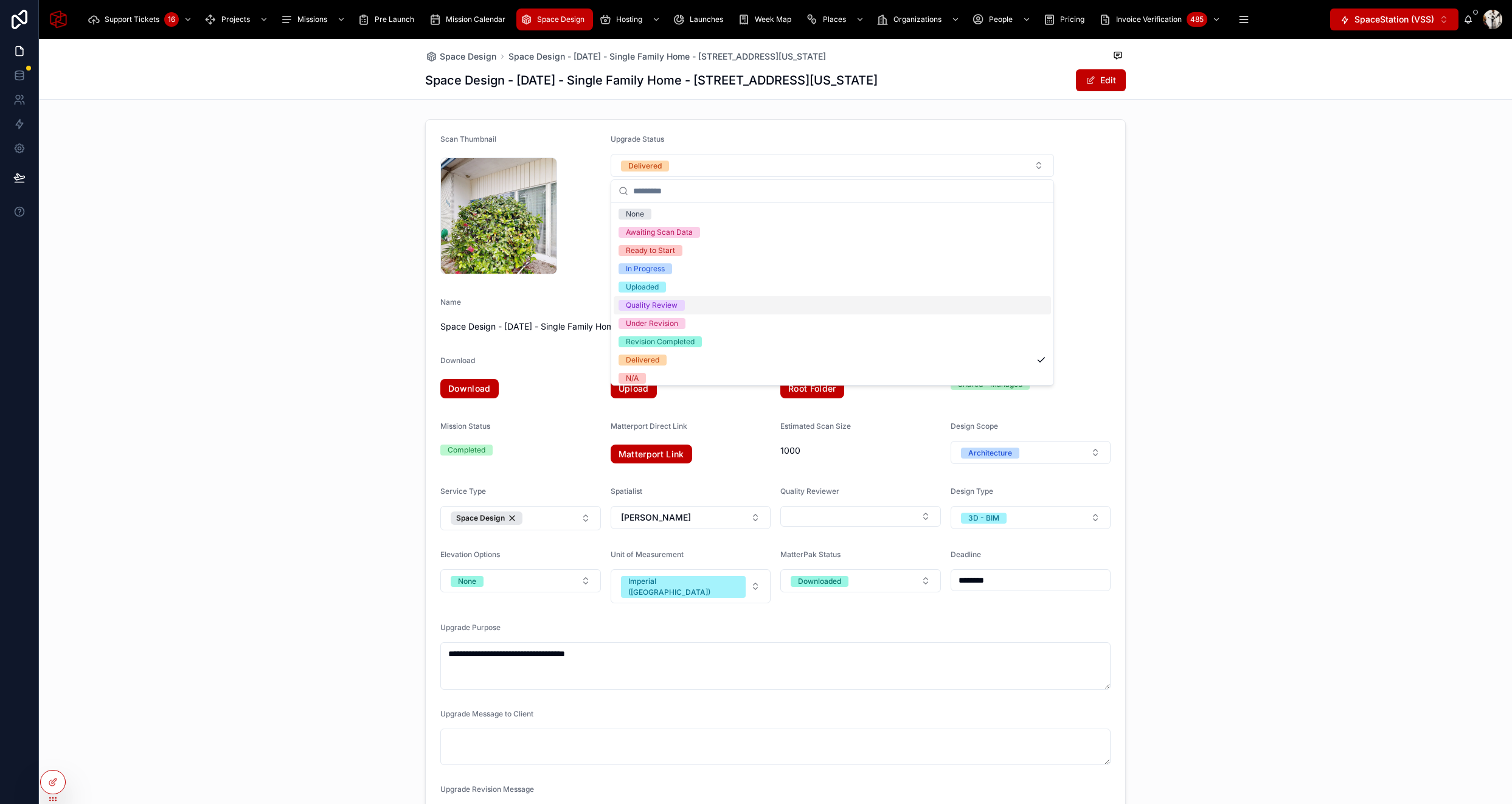
scroll to position [5, 0]
click at [684, 318] on span "Under Revision" at bounding box center [652, 319] width 67 height 11
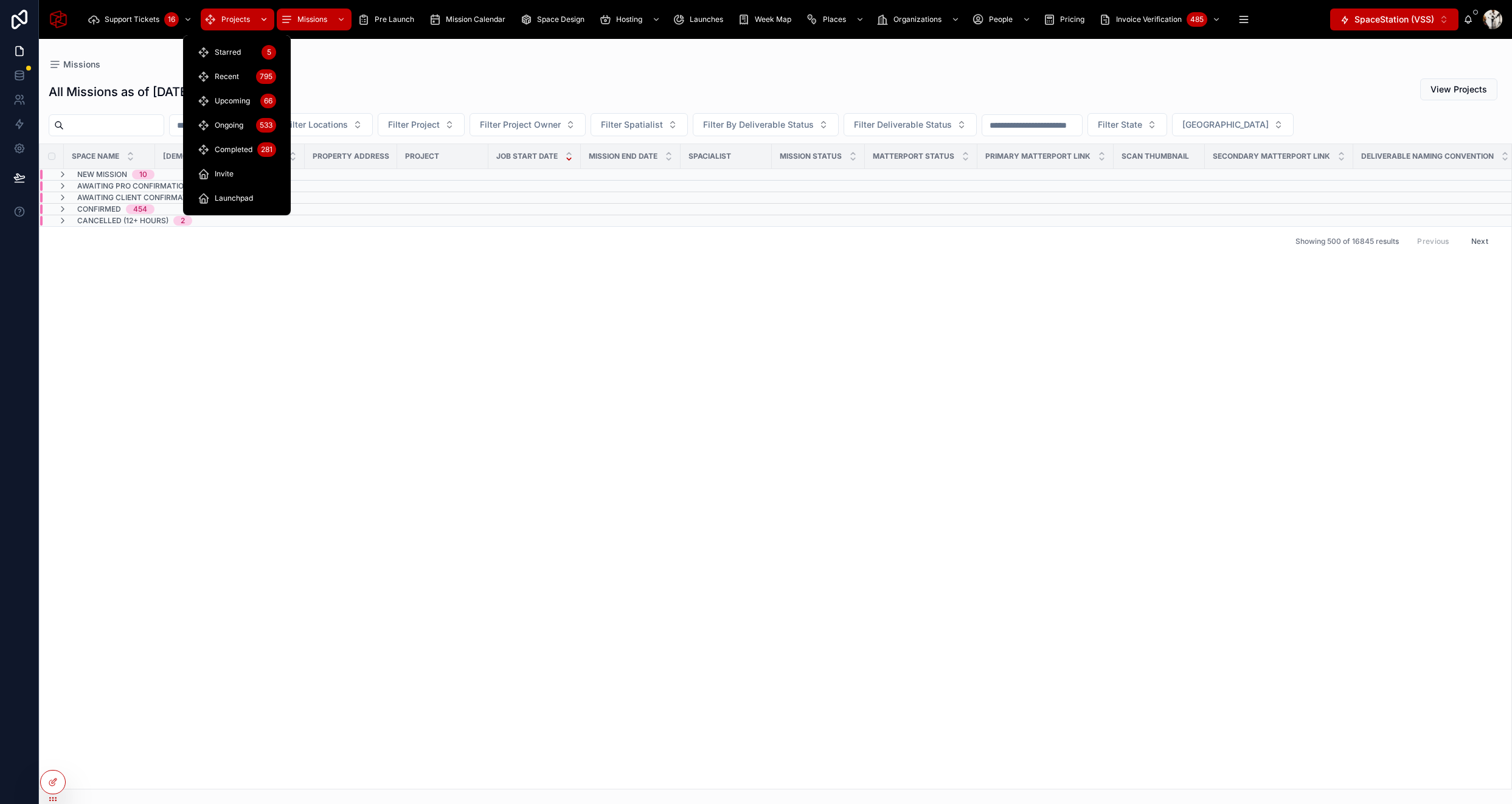
click at [238, 21] on span "Projects" at bounding box center [236, 19] width 29 height 10
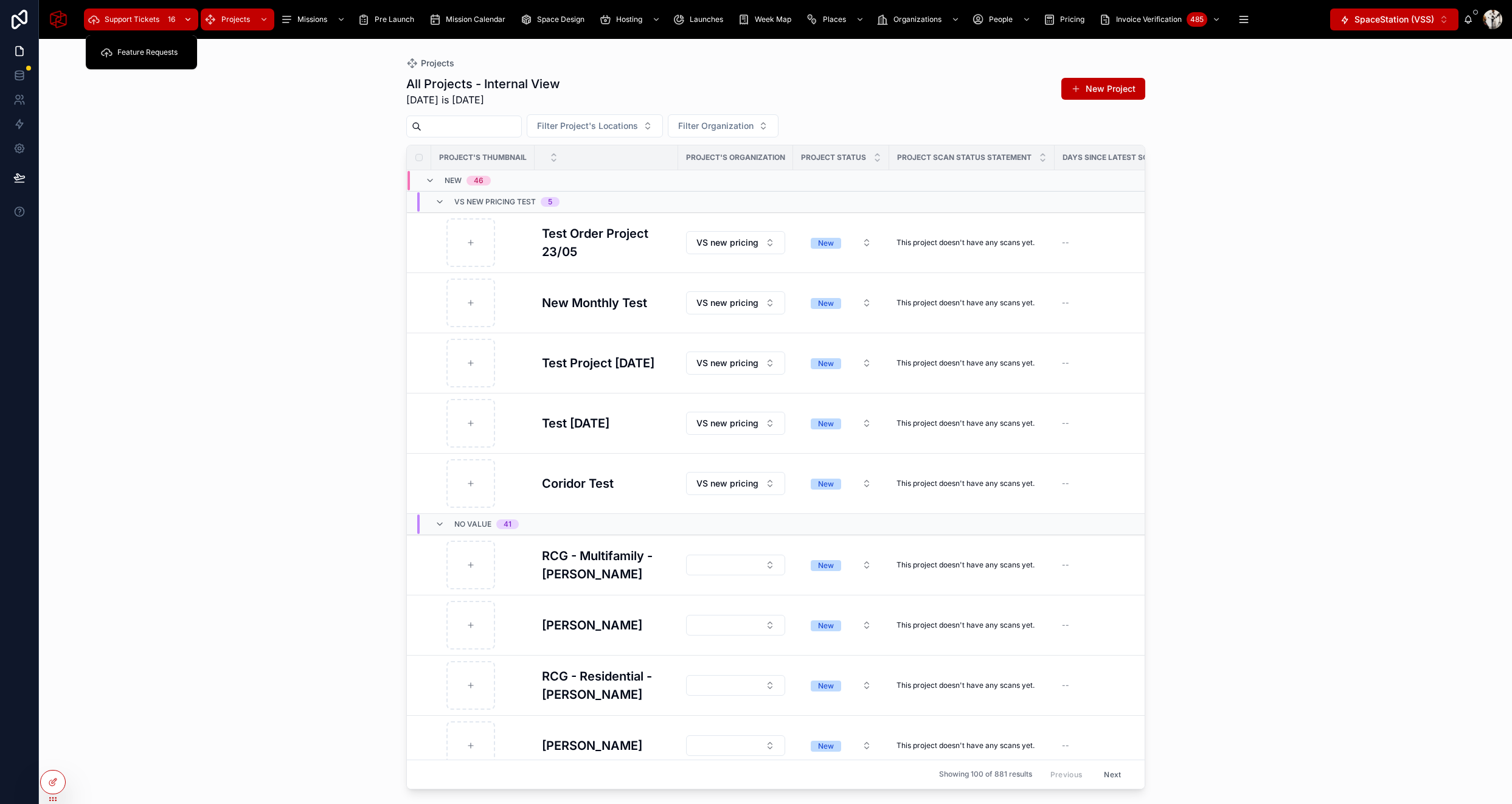
click at [137, 27] on div "Support Tickets 16" at bounding box center [141, 19] width 107 height 19
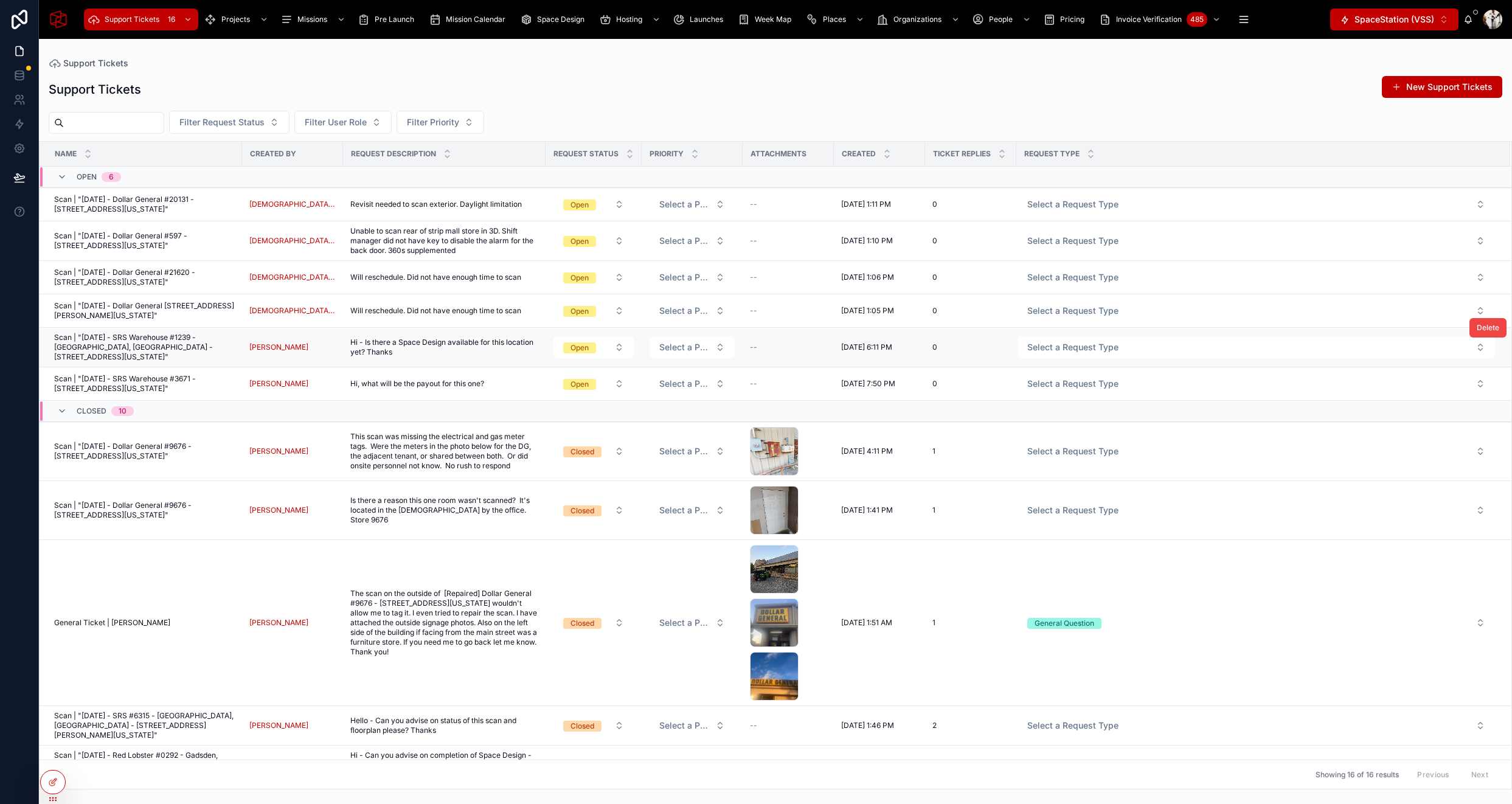
click at [462, 357] on span "Hi - Is there a Space Design available for this location yet? Thanks" at bounding box center [445, 347] width 188 height 19
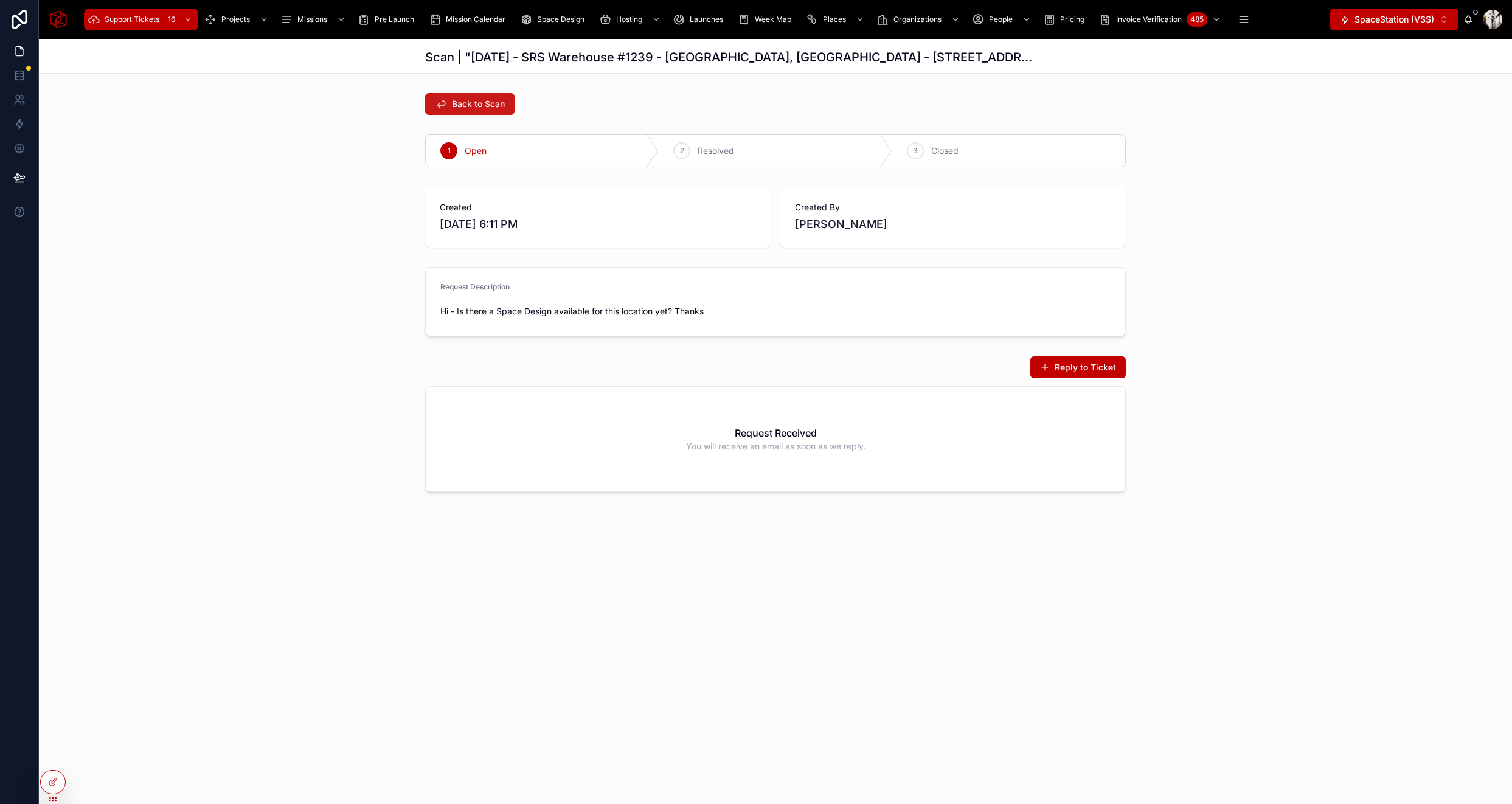
click at [476, 108] on span "Back to Scan" at bounding box center [478, 104] width 53 height 12
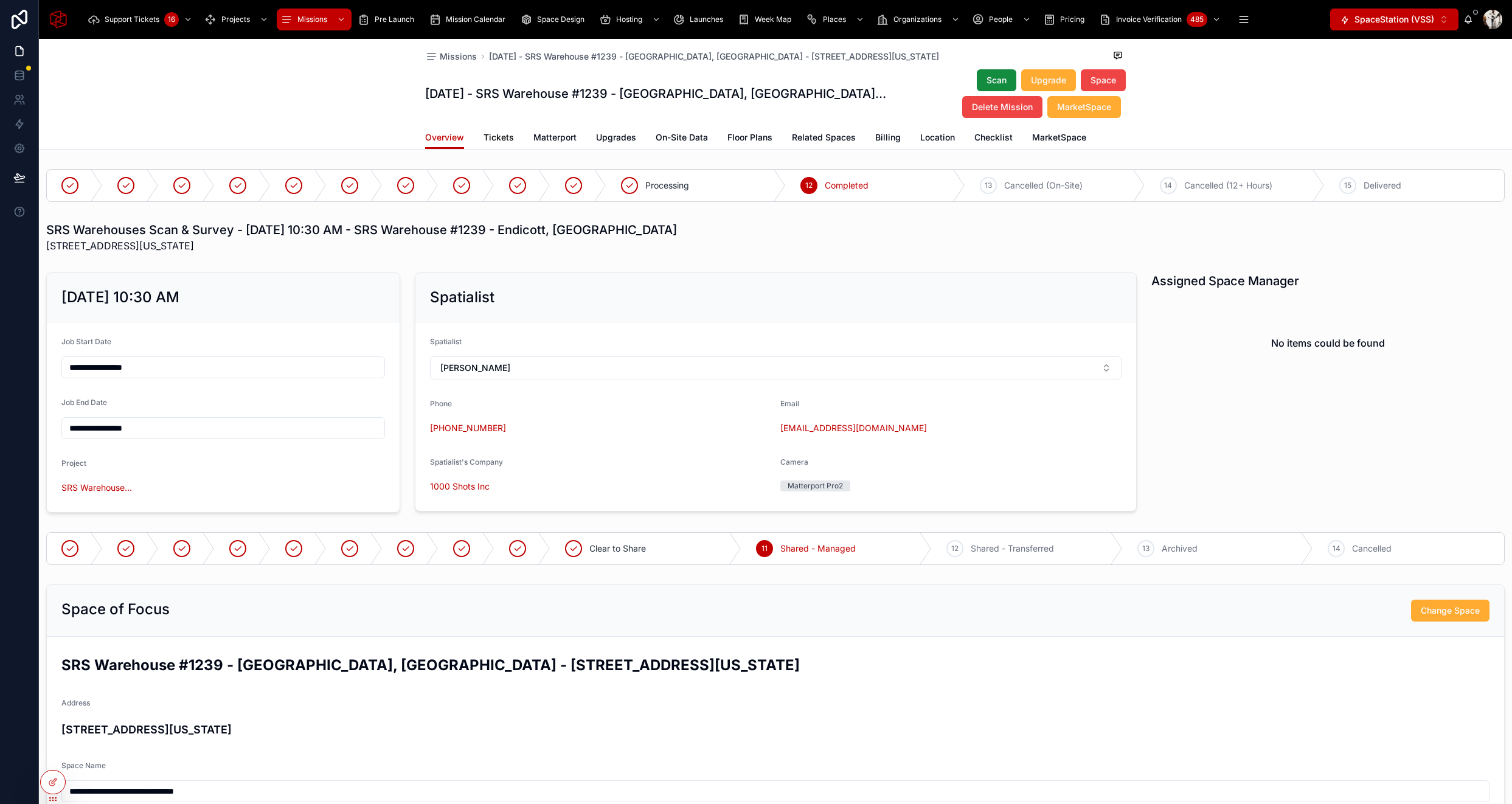
click at [496, 135] on span "Tickets" at bounding box center [499, 137] width 30 height 12
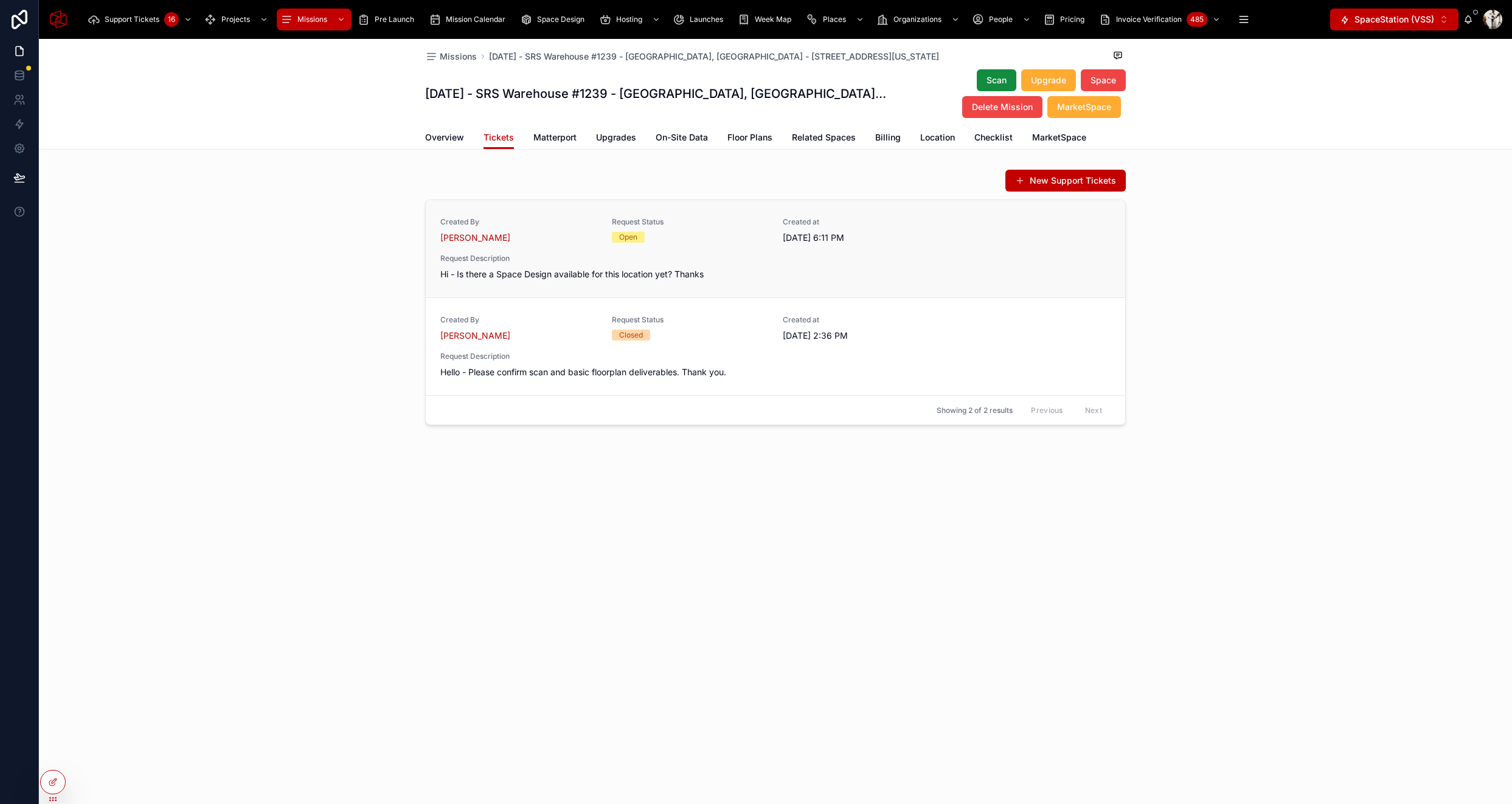
click at [961, 236] on div "Created By Chris Cruz Request Status Open Created at 9/25/2025 6:11 PM Request …" at bounding box center [775, 249] width 670 height 63
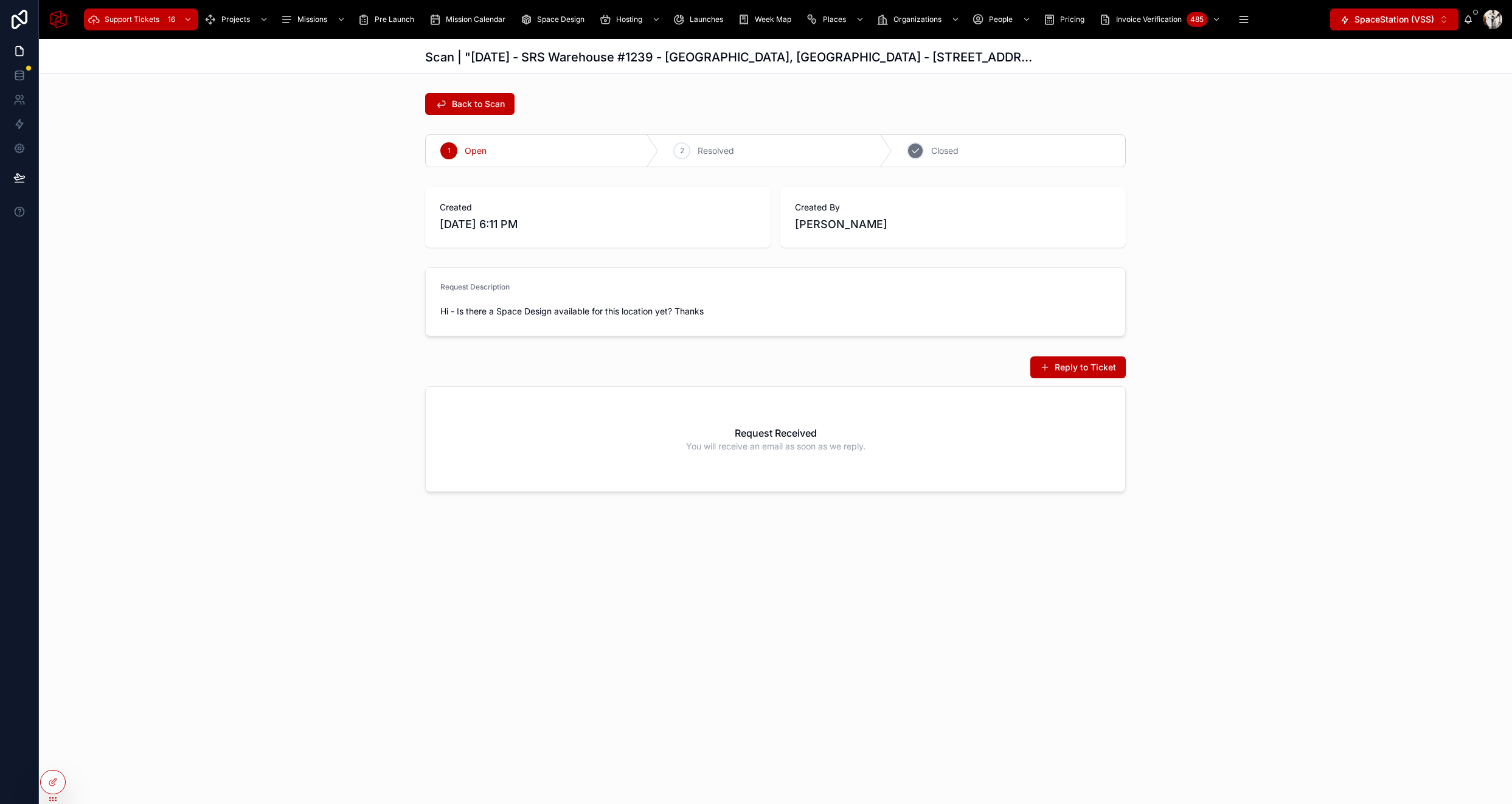
click at [912, 149] on icon at bounding box center [915, 151] width 10 height 10
click at [141, 22] on span "Support Tickets" at bounding box center [131, 19] width 55 height 10
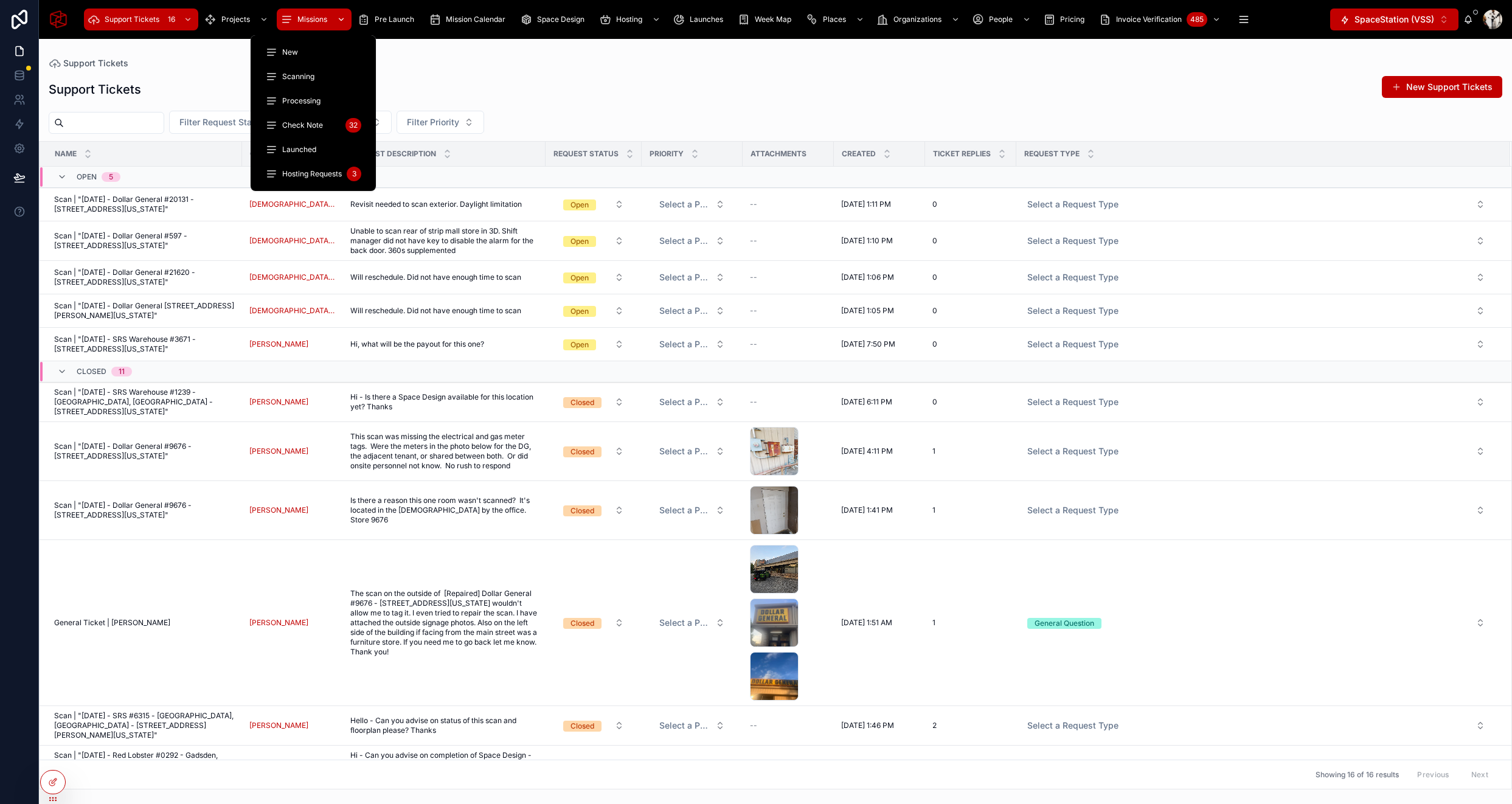
click at [315, 22] on span "Missions" at bounding box center [311, 19] width 29 height 10
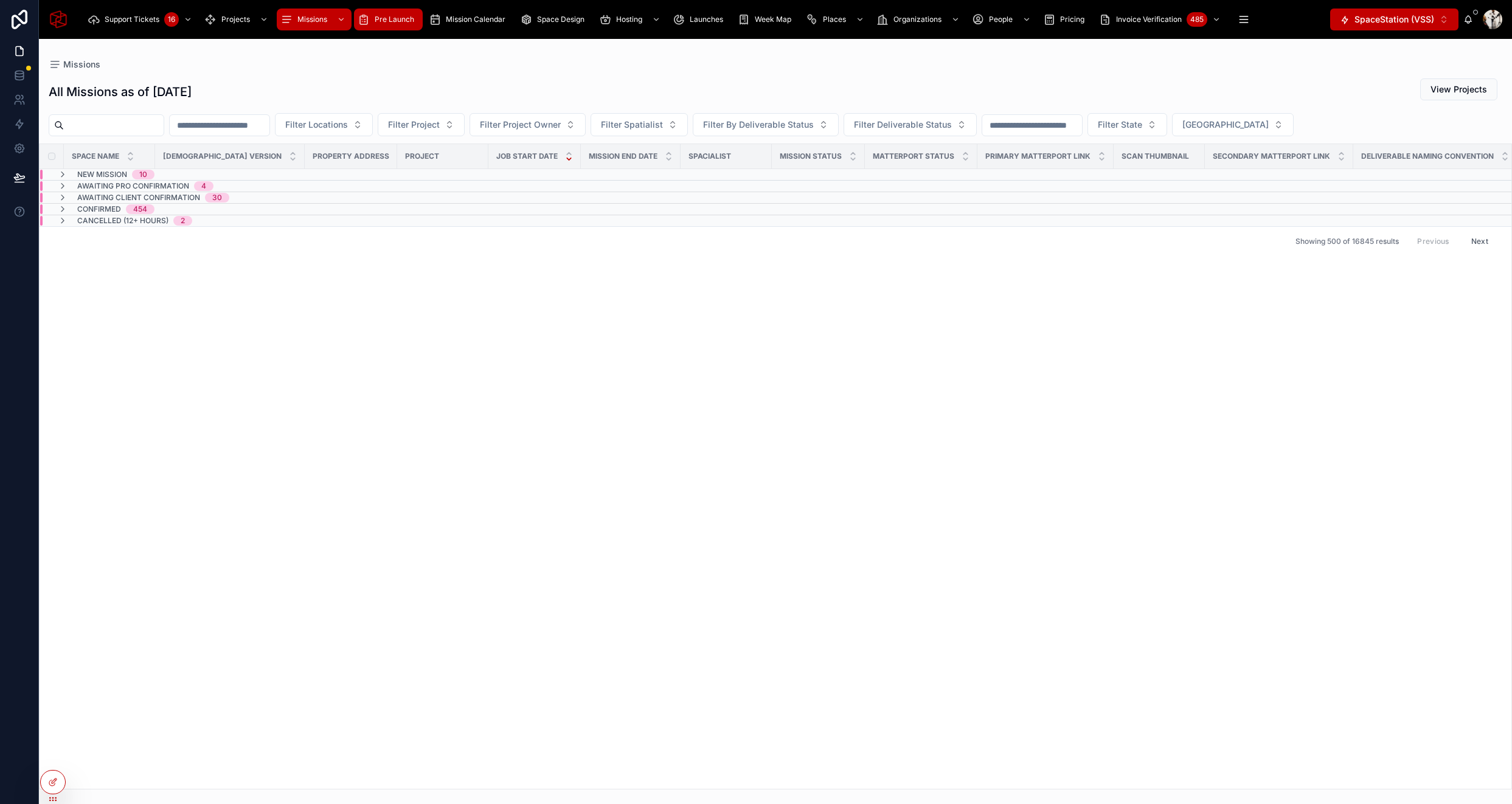
click at [390, 19] on span "Pre Launch" at bounding box center [394, 19] width 40 height 10
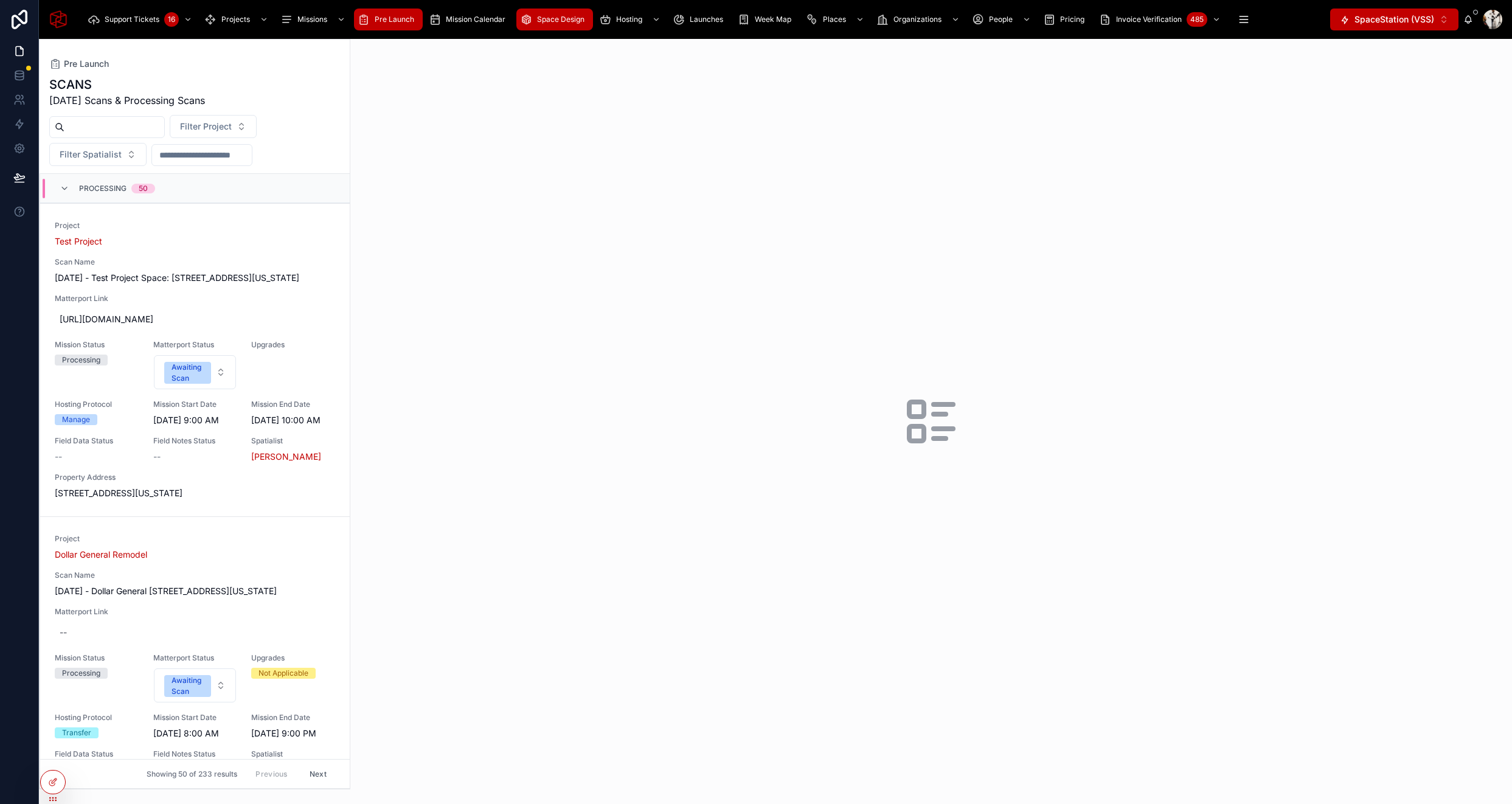
click at [579, 23] on span "Space Design" at bounding box center [561, 19] width 48 height 10
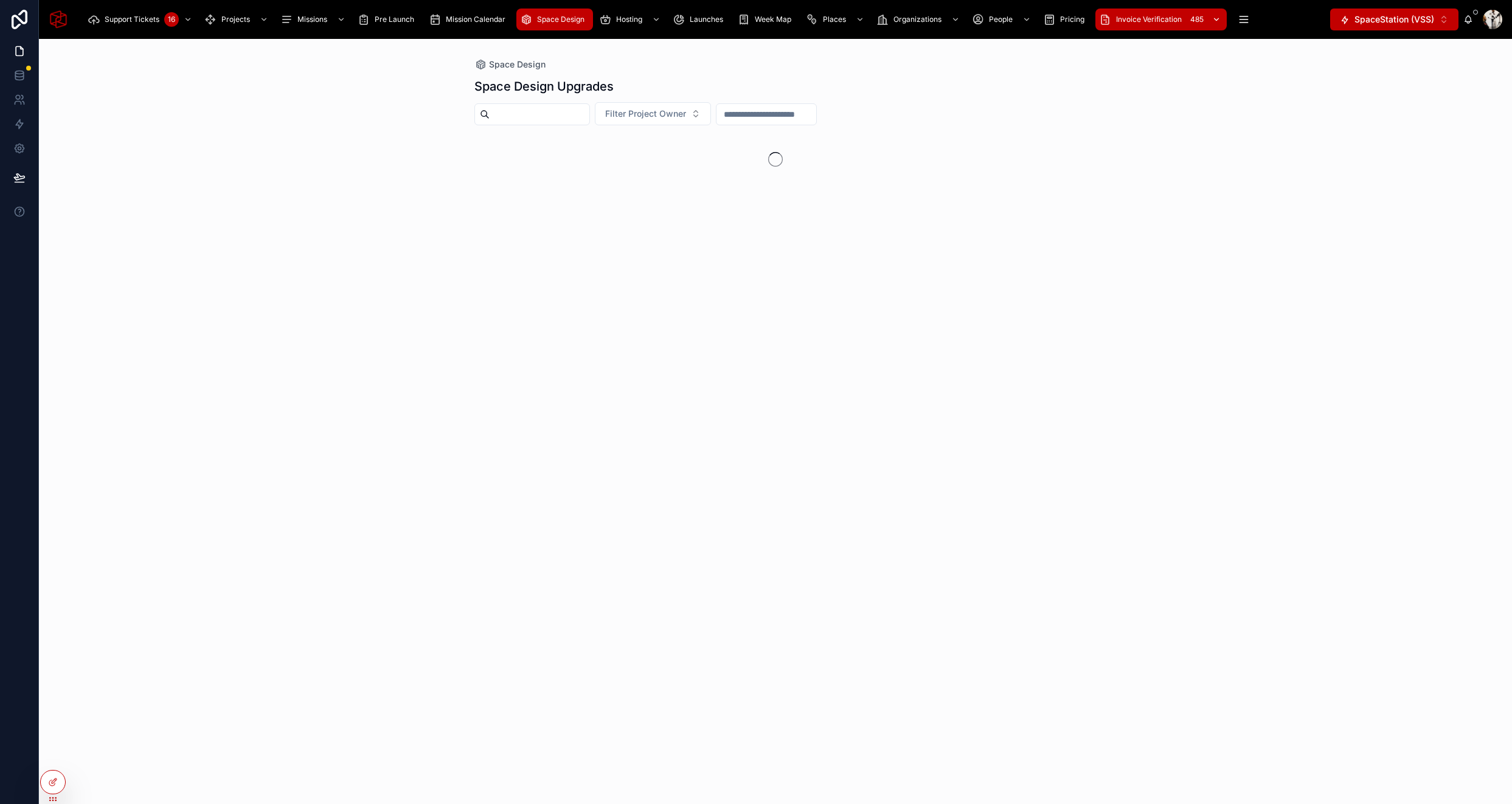
click at [1138, 24] on span "Invoice Verification" at bounding box center [1149, 19] width 65 height 10
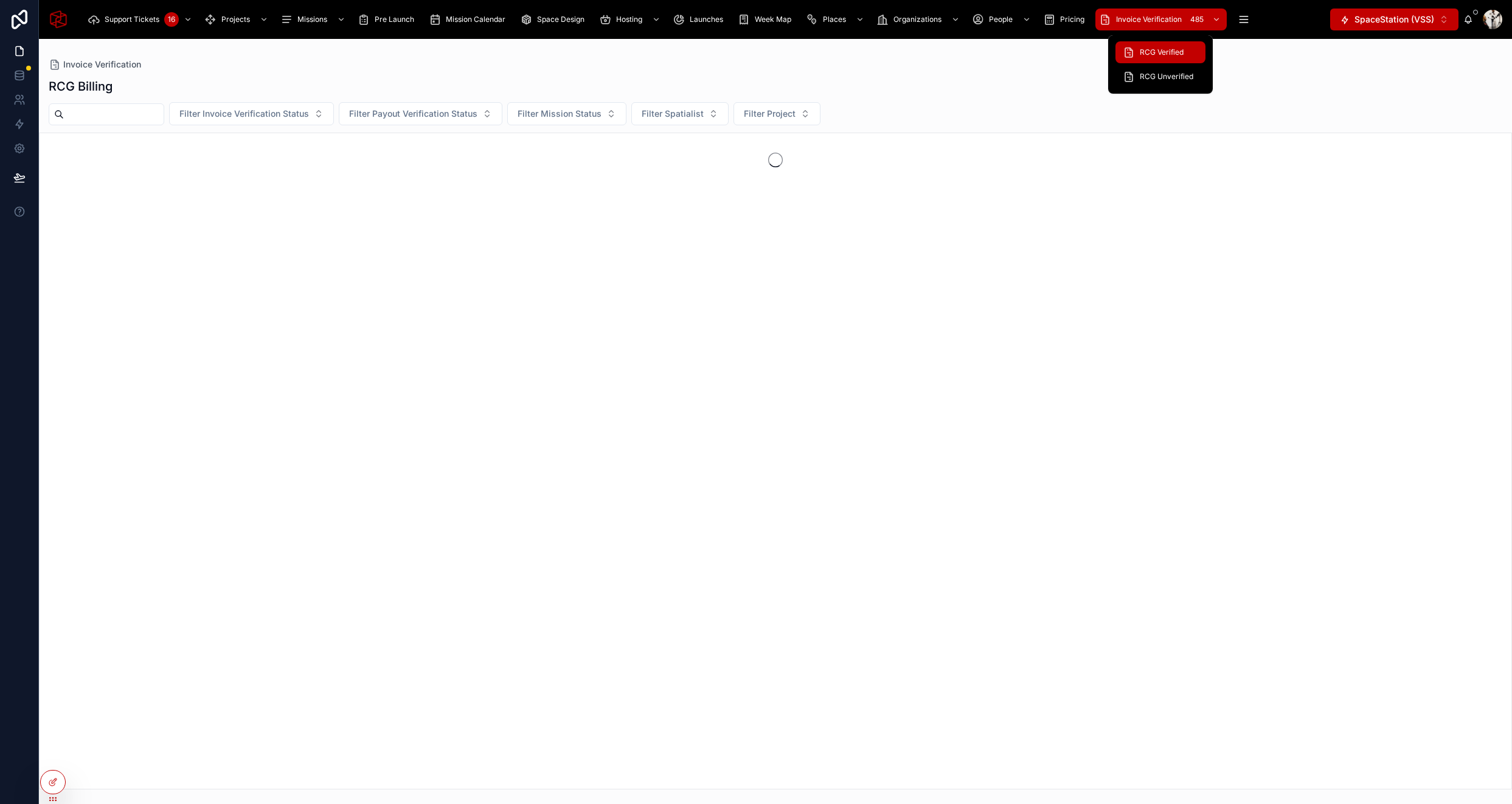
click at [1160, 50] on span "RCG Verified" at bounding box center [1161, 53] width 44 height 10
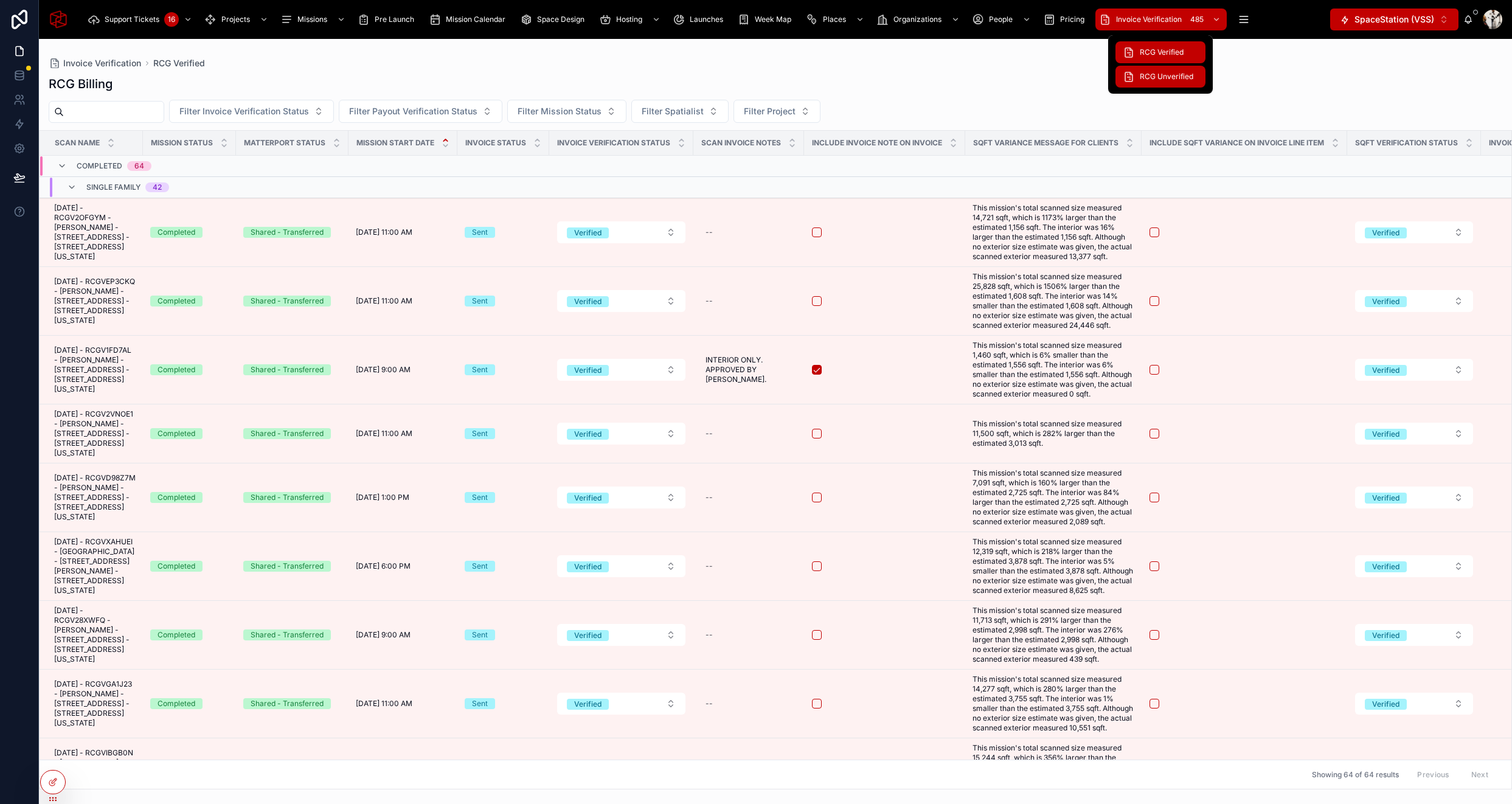
click at [1168, 74] on span "RCG Unverified" at bounding box center [1166, 76] width 53 height 10
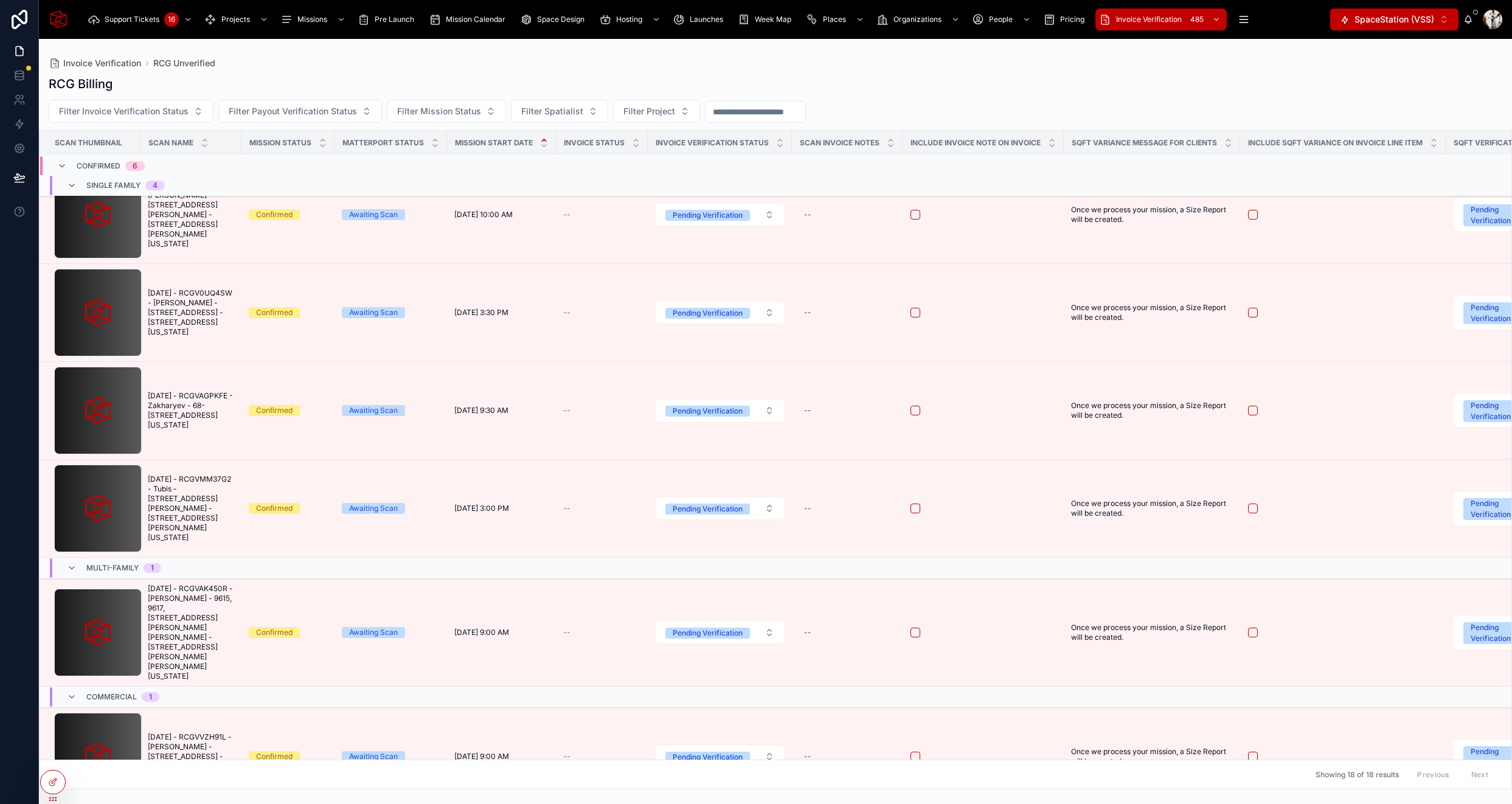
scroll to position [1528, 0]
